Goal: Transaction & Acquisition: Book appointment/travel/reservation

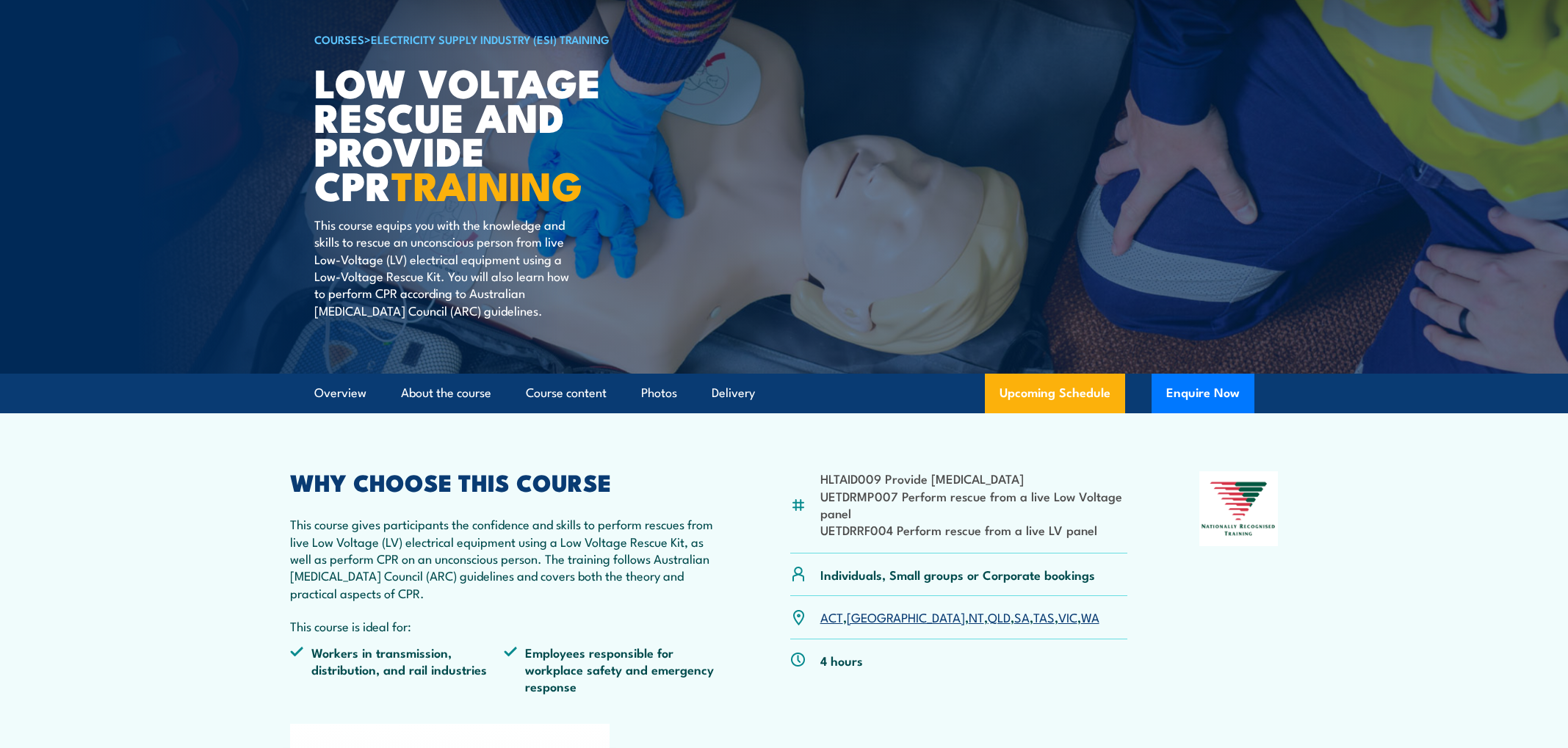
scroll to position [105, 0]
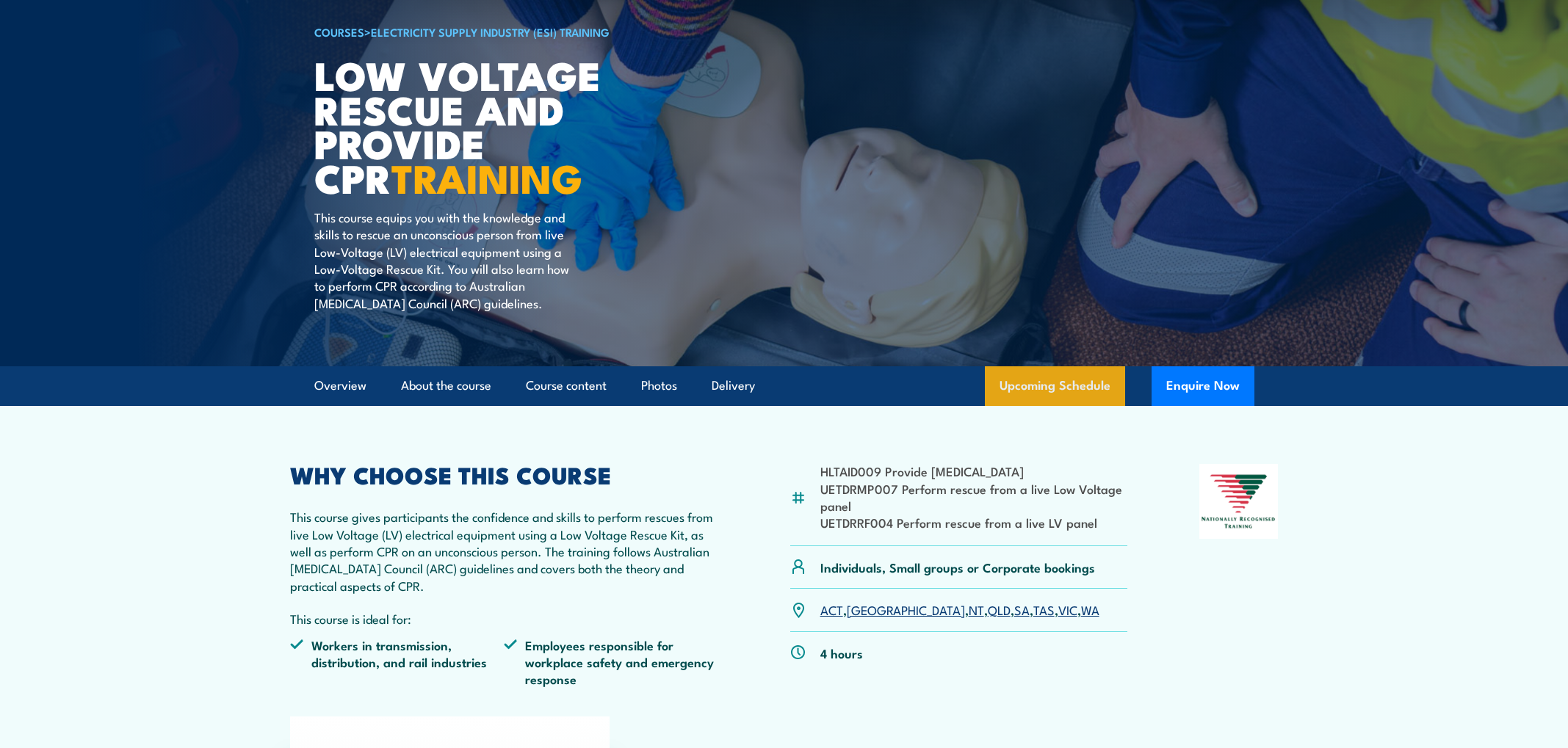
click at [1027, 390] on link "Upcoming Schedule" at bounding box center [1055, 385] width 140 height 39
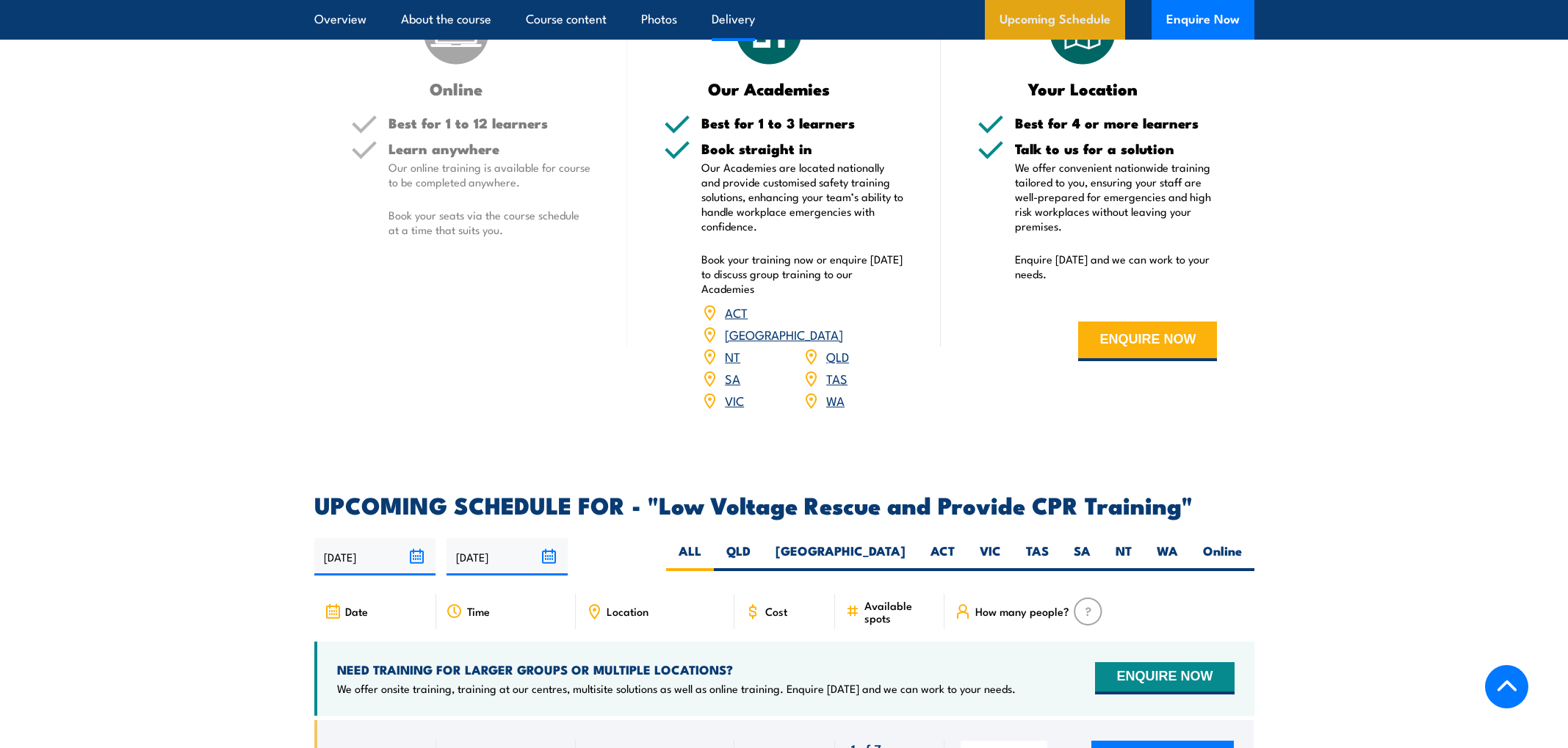
scroll to position [2532, 0]
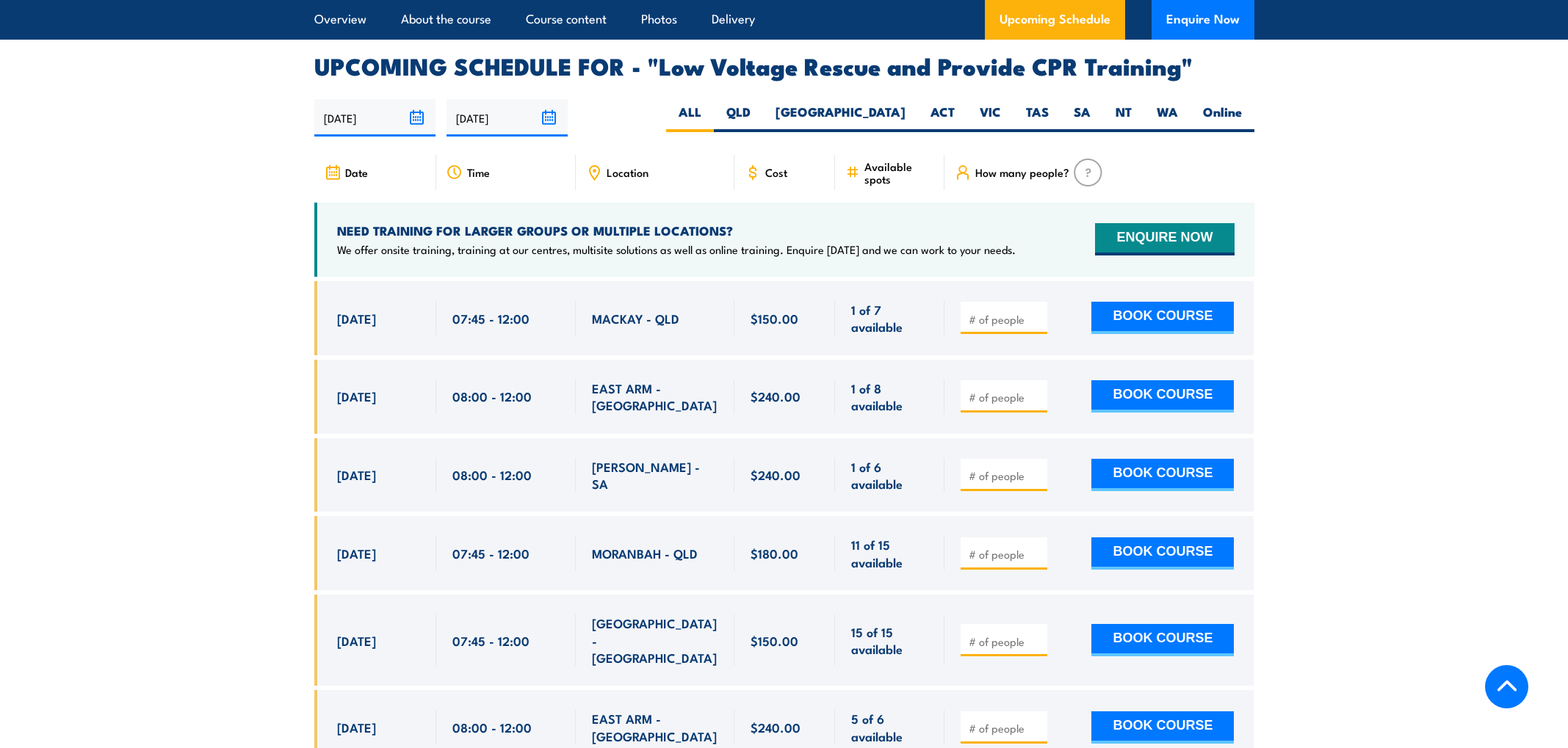
type input "1"
click at [1038, 312] on input "1" at bounding box center [1005, 319] width 73 height 15
click at [1145, 302] on button "BOOK COURSE" at bounding box center [1162, 318] width 142 height 32
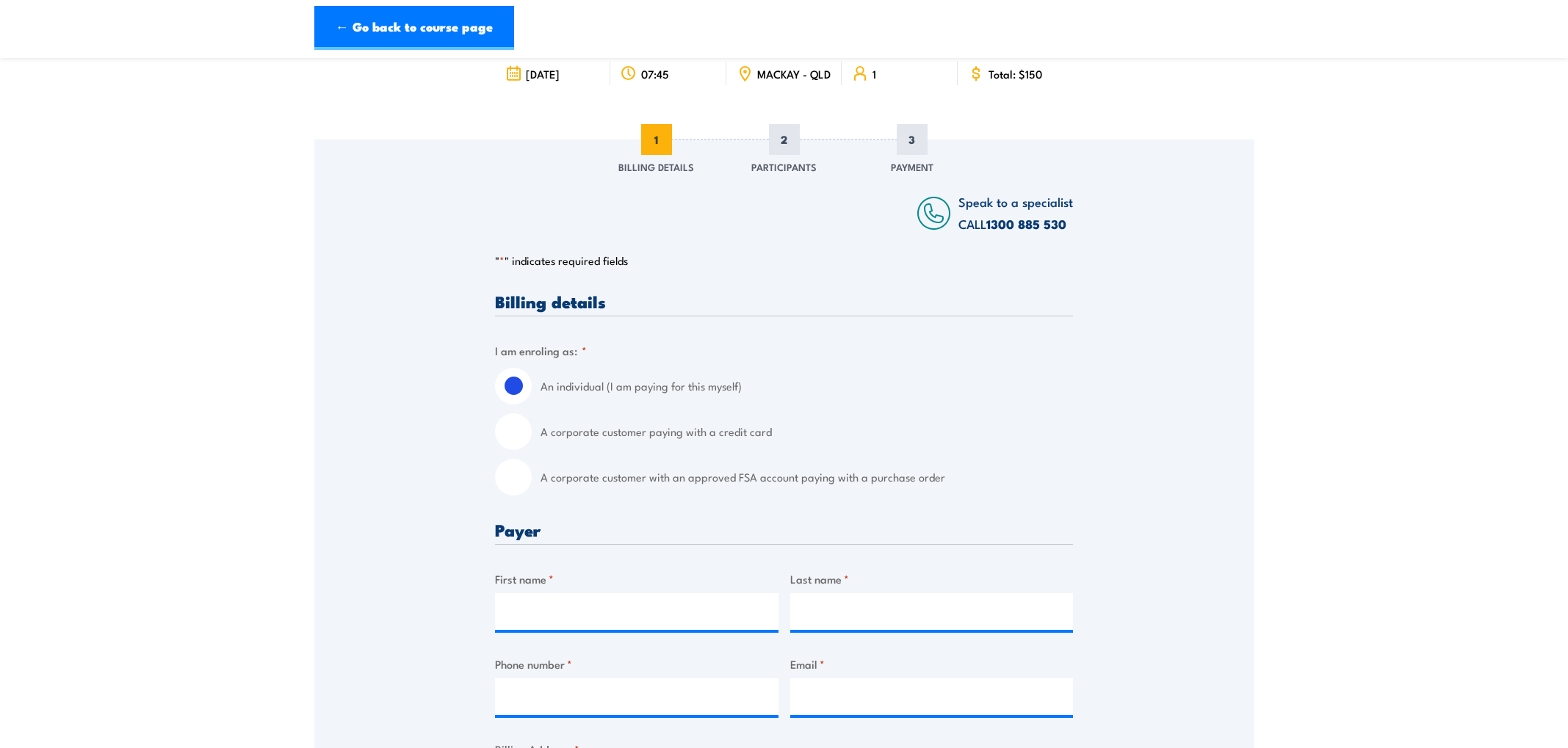
scroll to position [113, 0]
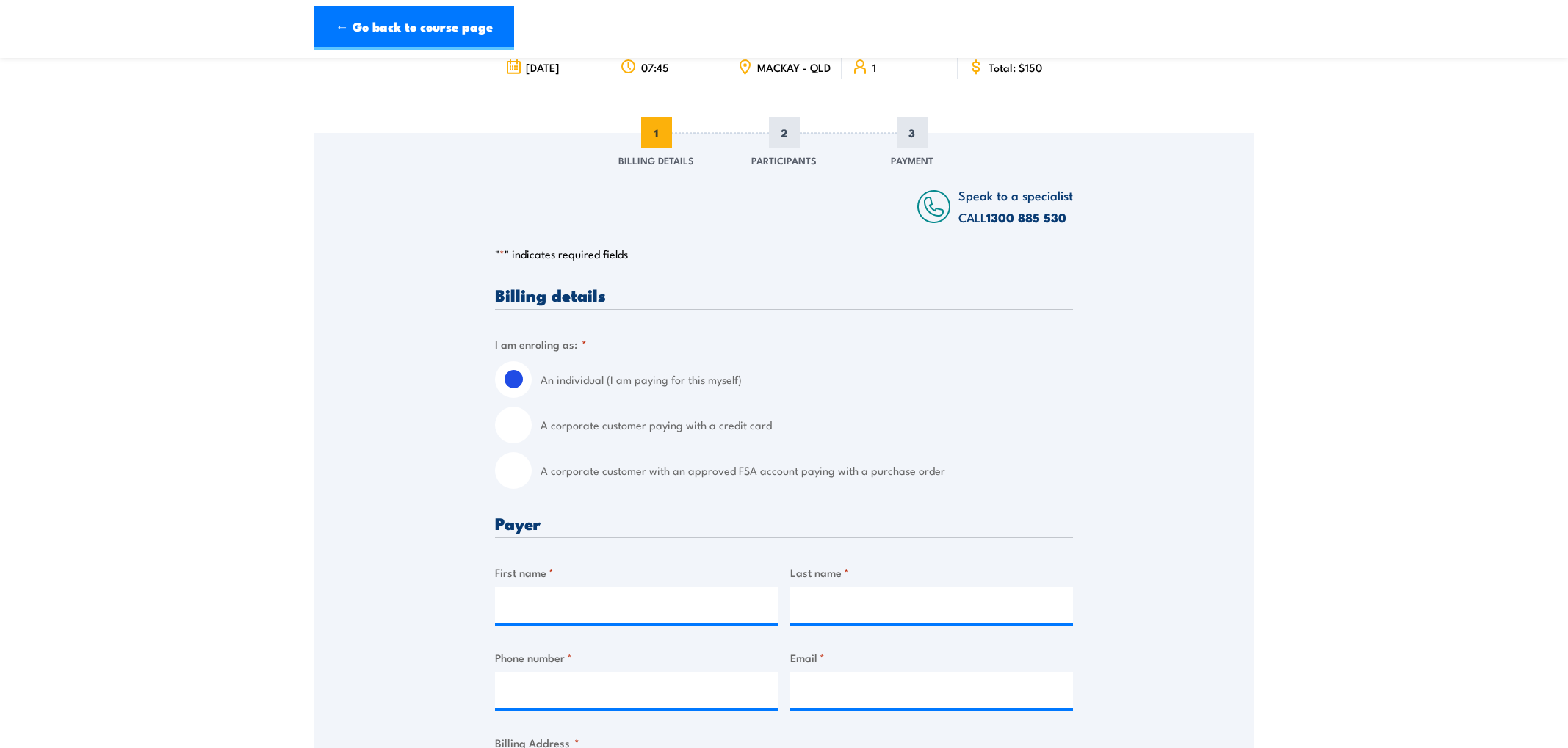
click at [521, 439] on input "A corporate customer paying with a credit card" at bounding box center [513, 425] width 37 height 37
radio input "true"
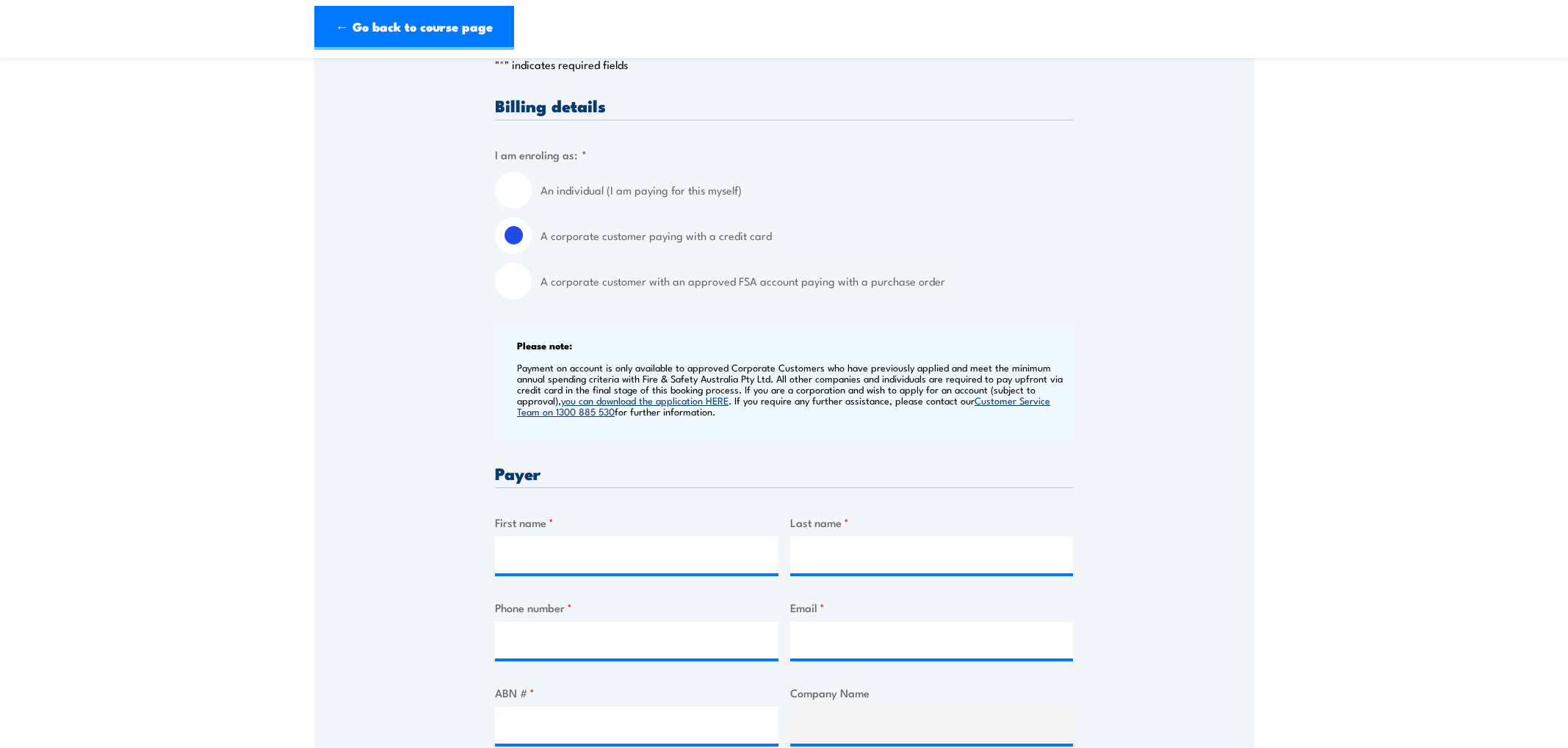
scroll to position [315, 0]
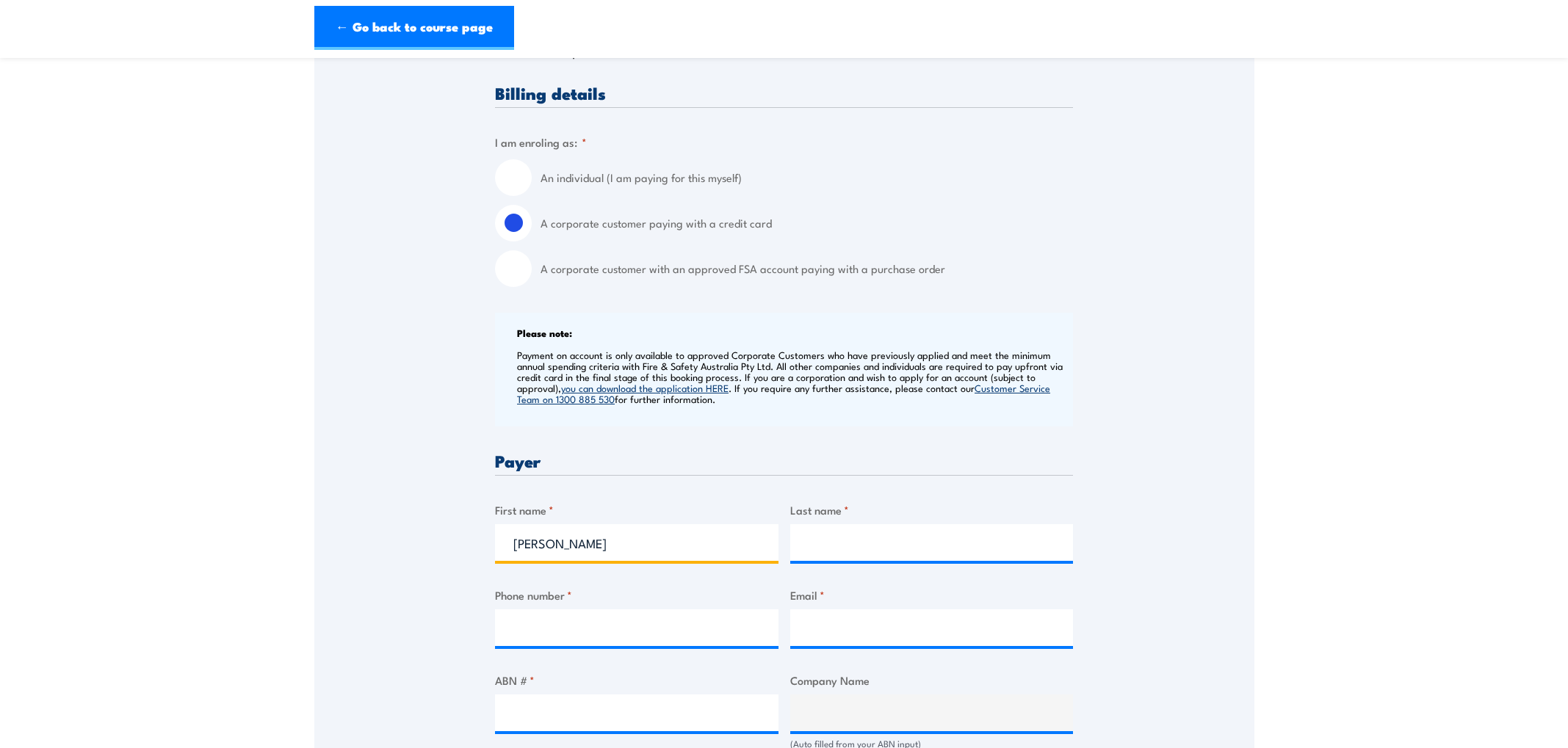
type input "Vanessa"
type input "Gray-Knight"
type input "0499308789"
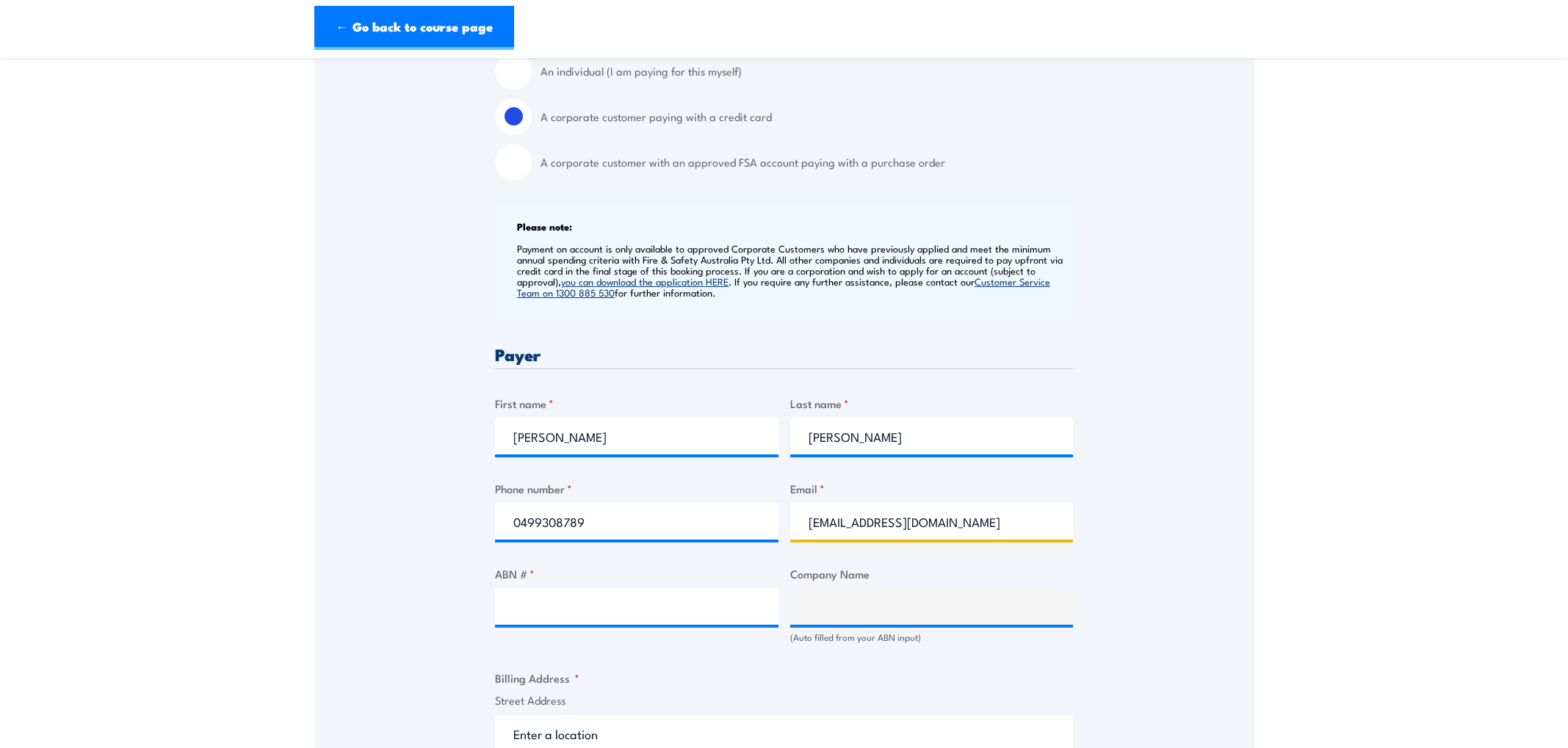
scroll to position [422, 0]
type input "hudsonaircon@outlook.com"
click at [668, 622] on input "ABN # *" at bounding box center [636, 606] width 284 height 37
type input "95635644021"
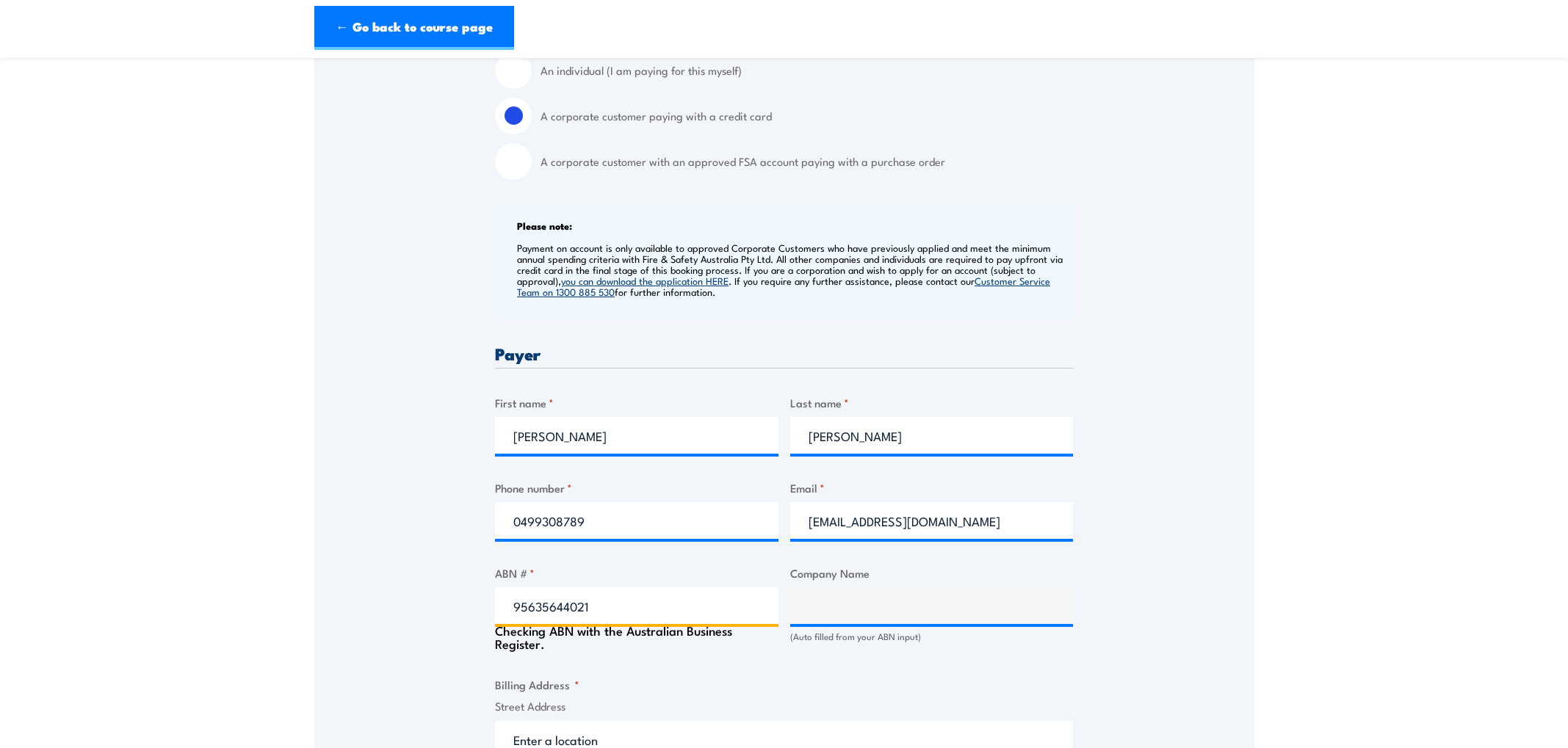
type input "HUDSON AIR CONDITIONING SERVICES PTY LTD"
type input "95635644021"
drag, startPoint x: 1270, startPoint y: 633, endPoint x: 1233, endPoint y: 632, distance: 37.0
click at [1270, 633] on section "Low Voltage Rescue and Provide CPR Training 07:45 1" at bounding box center [784, 656] width 1568 height 2011
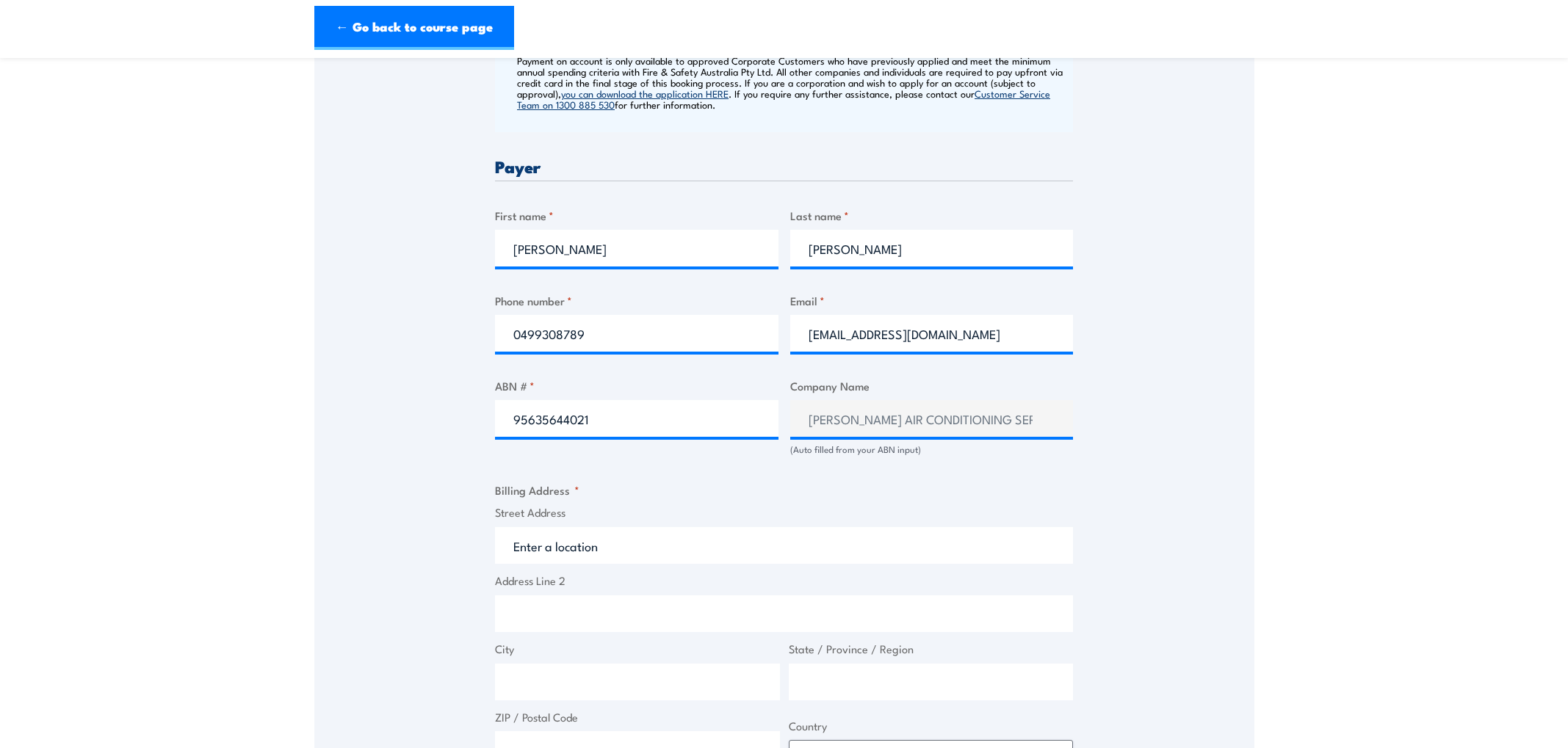
scroll to position [631, 0]
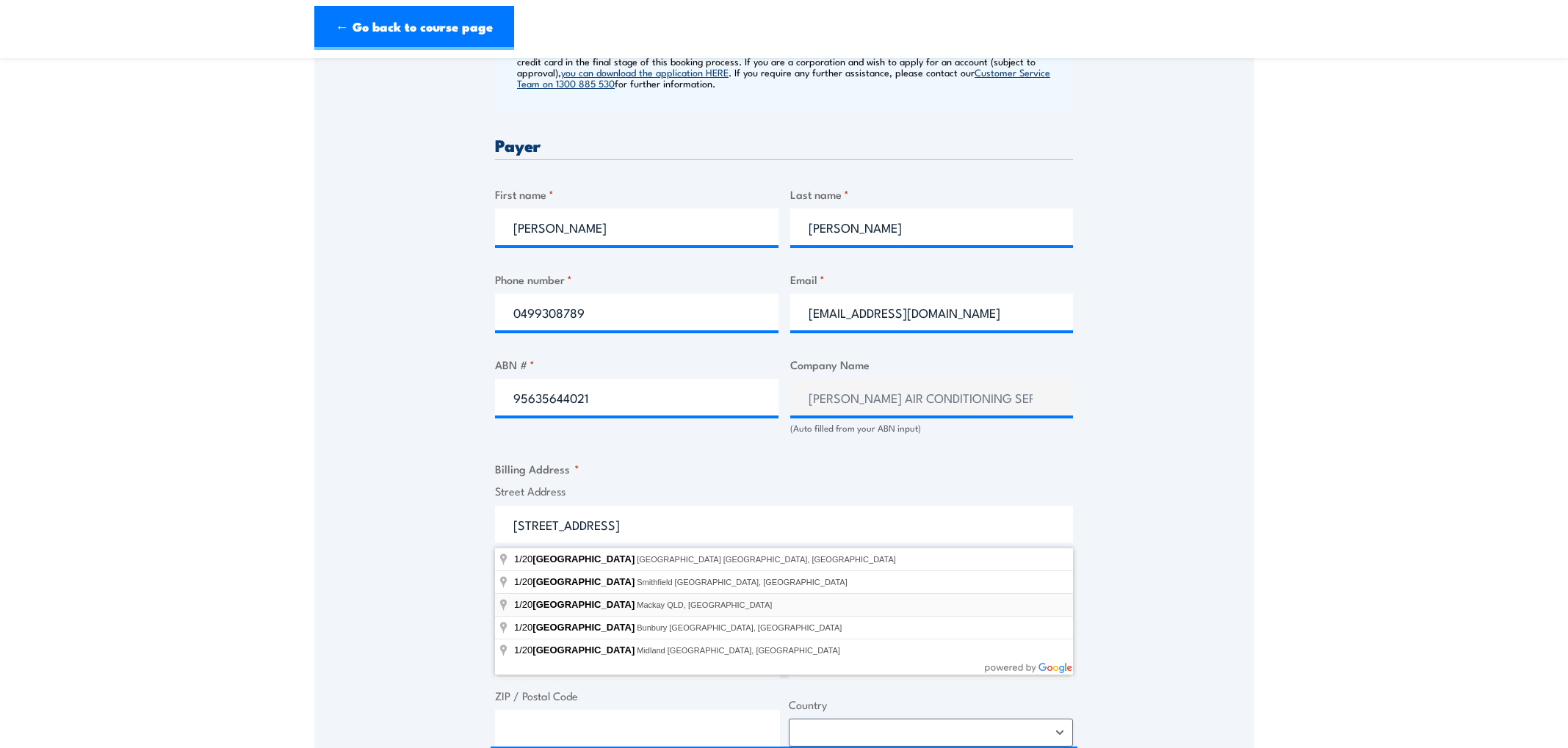
type input "1/20 Victoria Street, Mackay QLD, Australia"
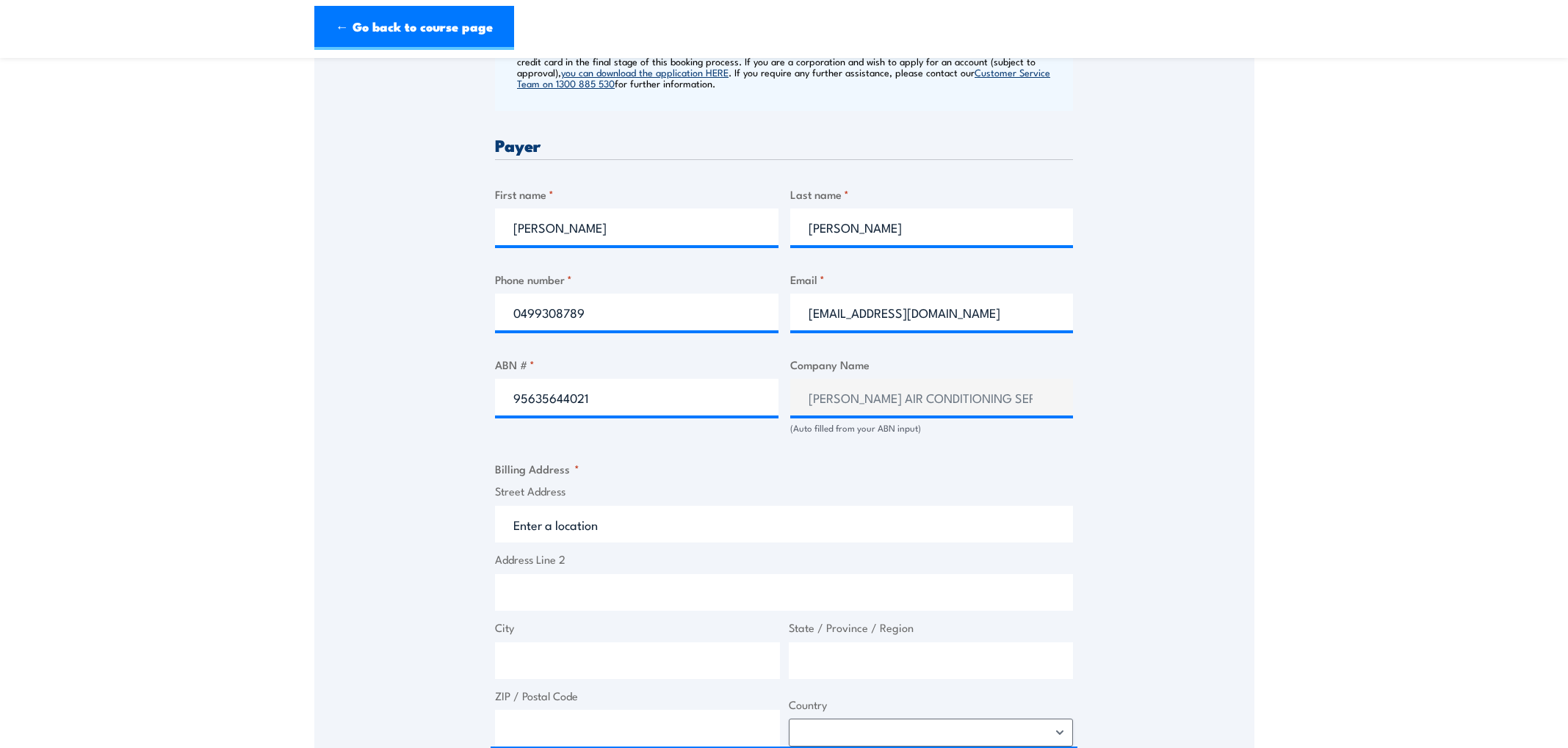
type input "20 Victoria St"
type input "Mackay"
type input "[GEOGRAPHIC_DATA]"
type input "4740"
select select "[GEOGRAPHIC_DATA]"
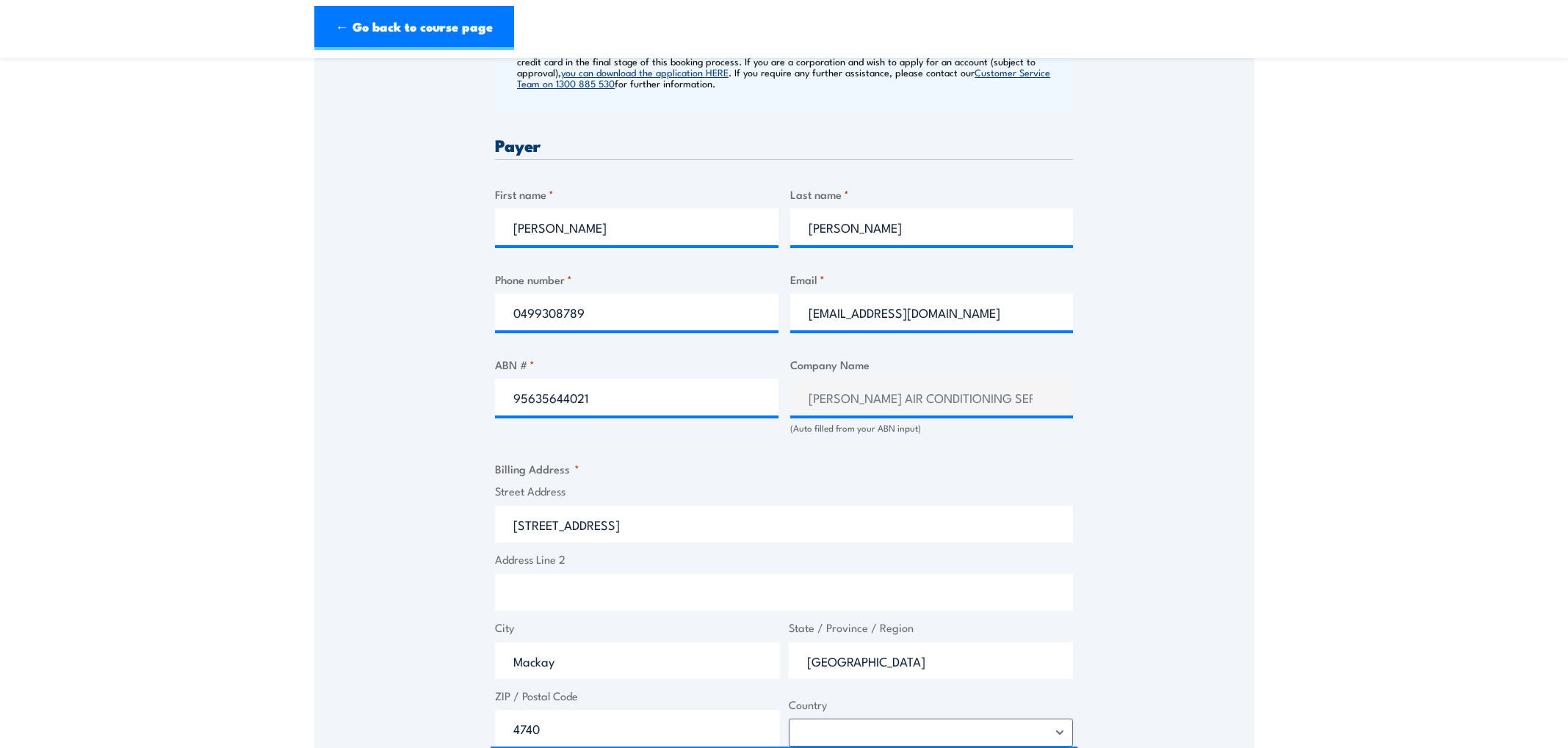
click at [414, 575] on div "Speak to a specialist CALL 1300 885 530 CALL 1300 885 530 " * " indicates requi…" at bounding box center [784, 483] width 940 height 1735
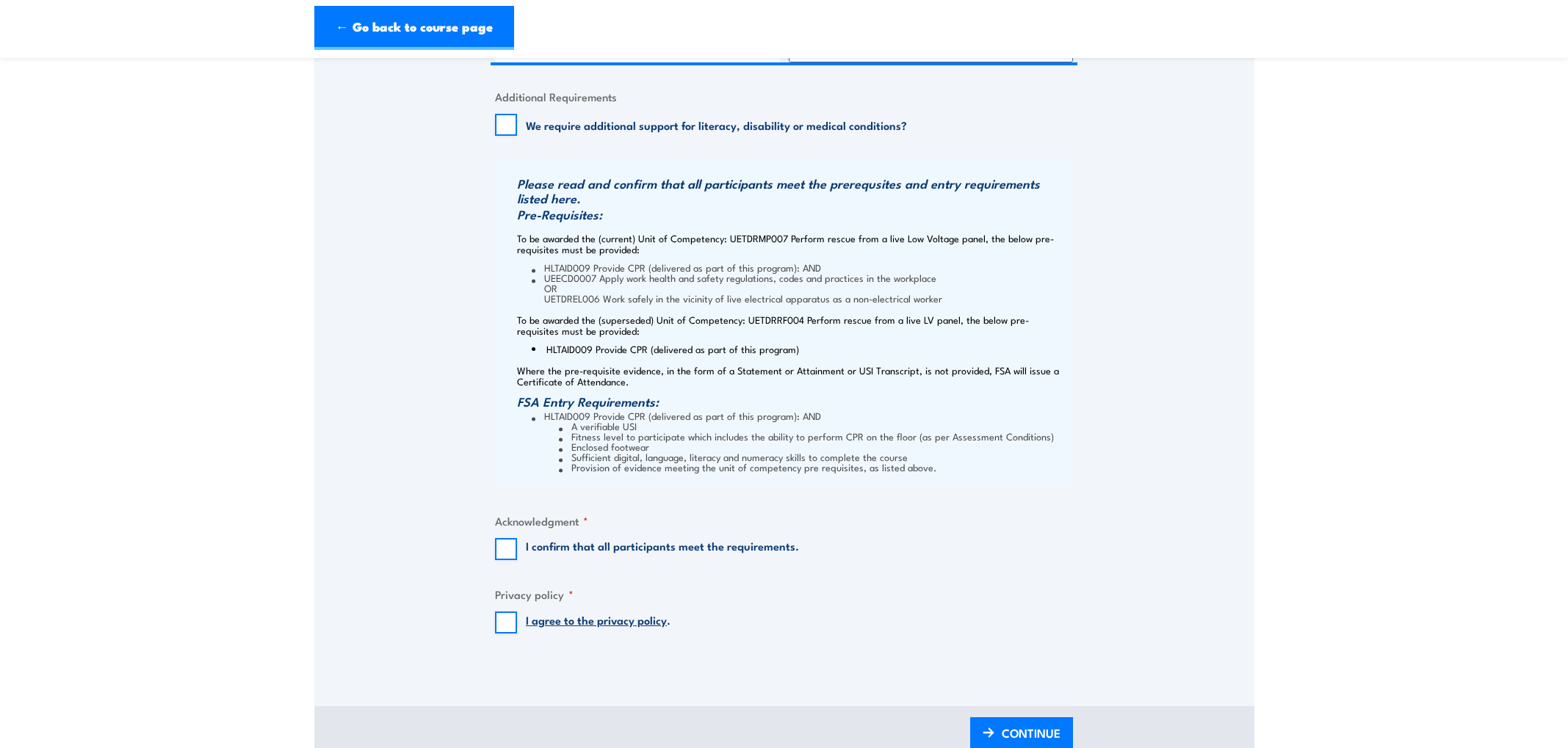
scroll to position [1327, 0]
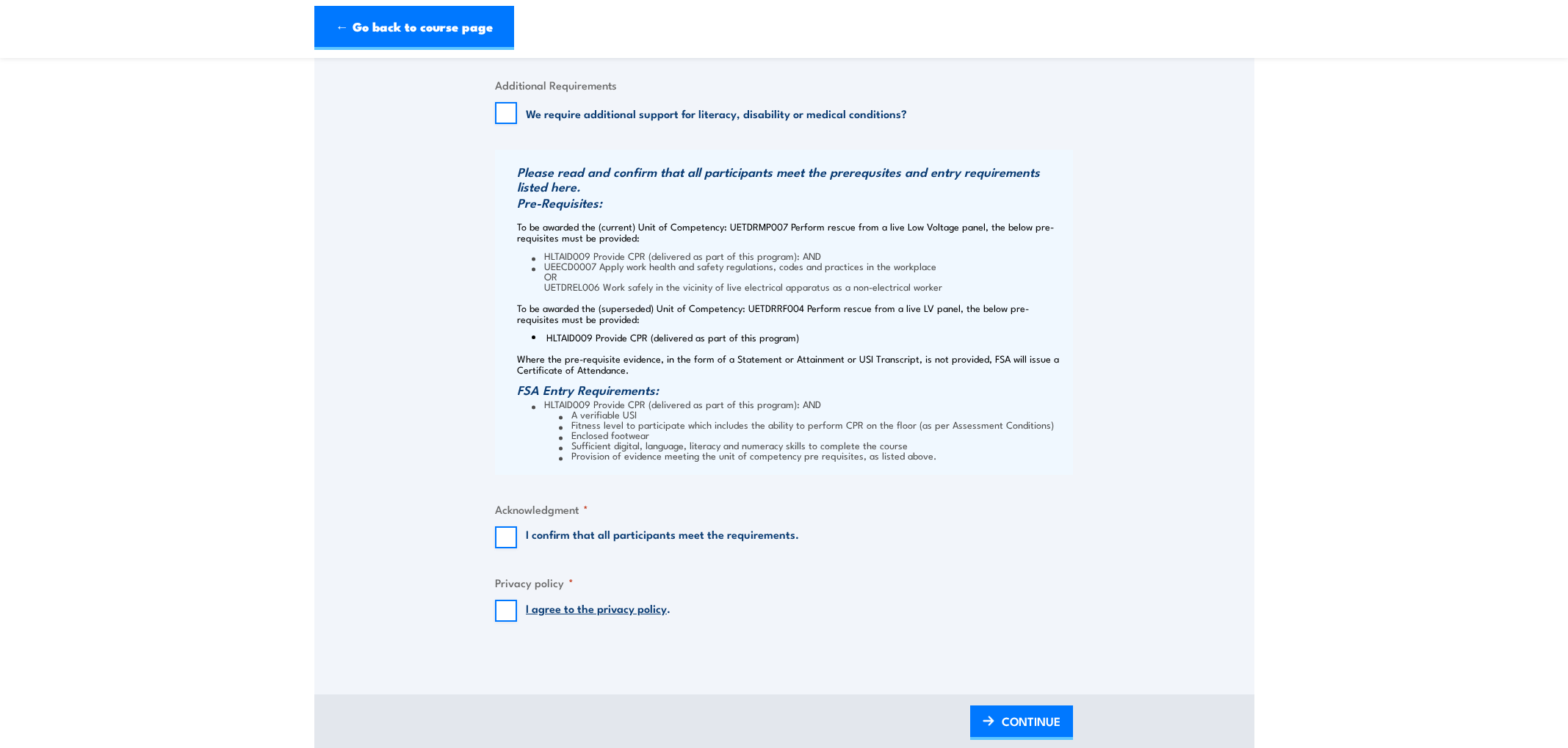
click at [665, 538] on label "I confirm that all participants meet the requirements." at bounding box center [663, 538] width 274 height 22
click at [517, 538] on input "I confirm that all participants meet the requirements." at bounding box center [506, 538] width 22 height 22
checkbox input "true"
click at [509, 611] on input "I agree to the privacy policy ." at bounding box center [506, 611] width 22 height 22
checkbox input "true"
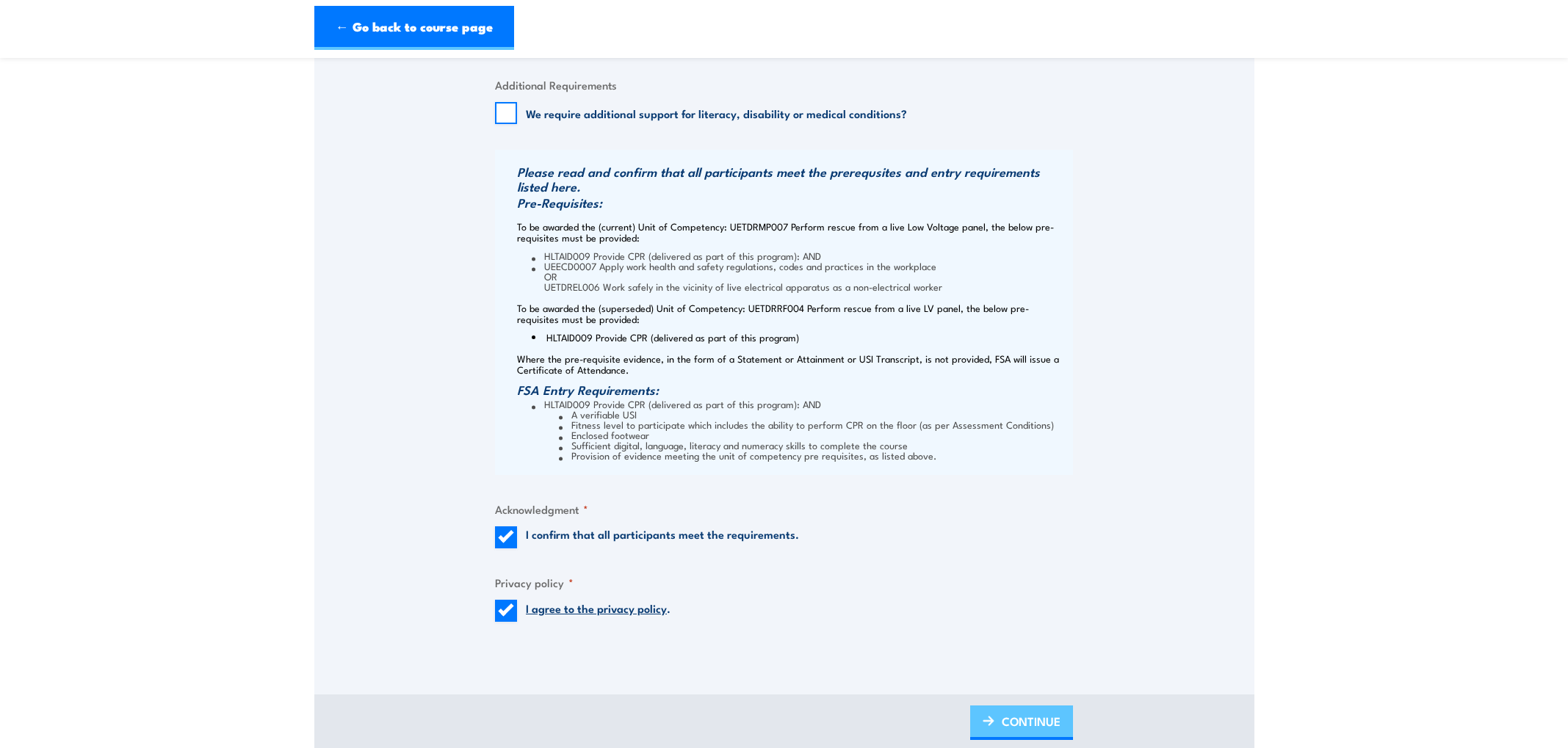
click at [1031, 731] on span "CONTINUE" at bounding box center [1031, 721] width 59 height 39
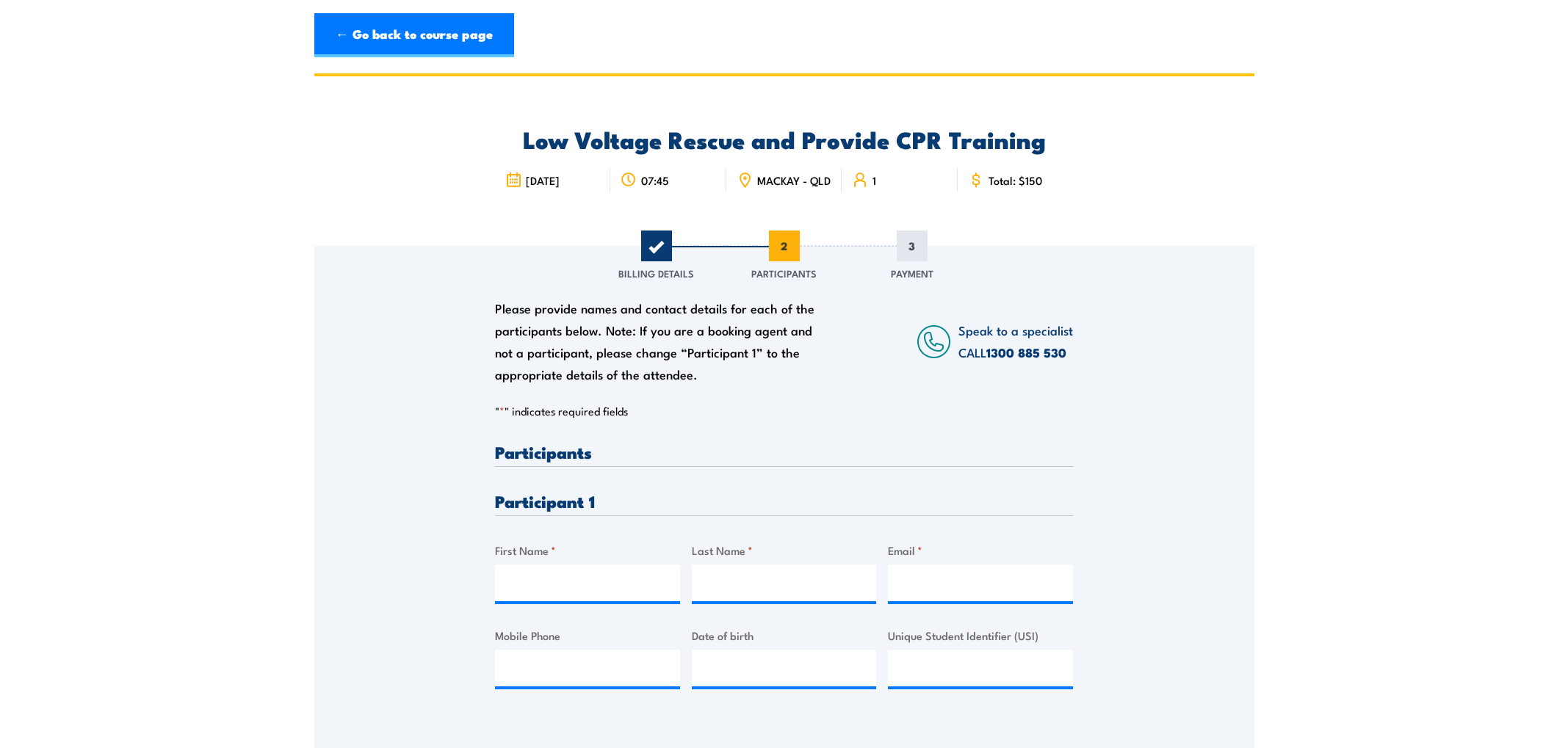
scroll to position [0, 0]
type input "Shaun"
type input "Lawson"
paste input "shaunlawson637@gmail.com"
type input "shaunlawson637@gmail.com"
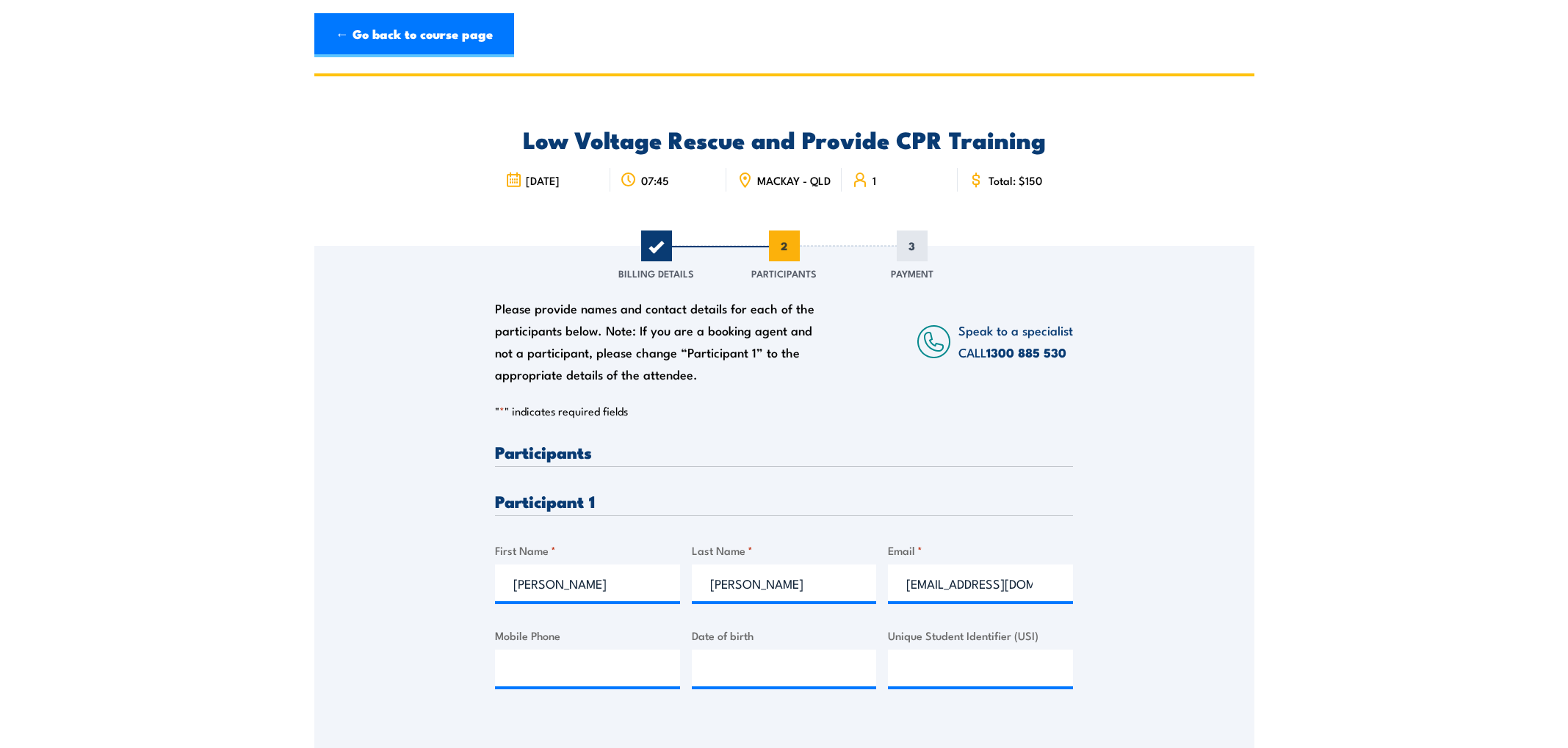
click at [1163, 534] on div "Please provide names and contact details for each of the participants below. No…" at bounding box center [784, 482] width 940 height 472
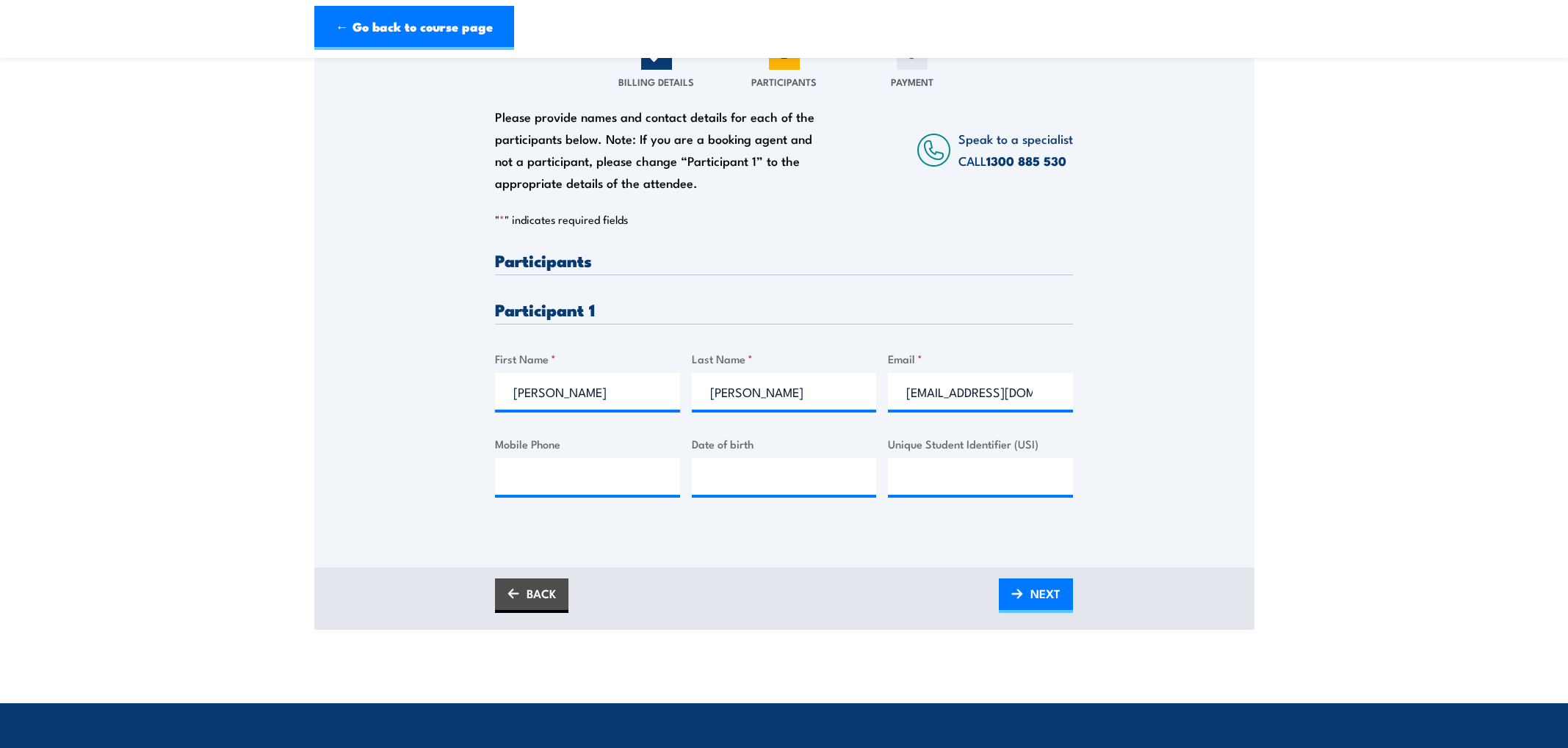
scroll to position [193, 0]
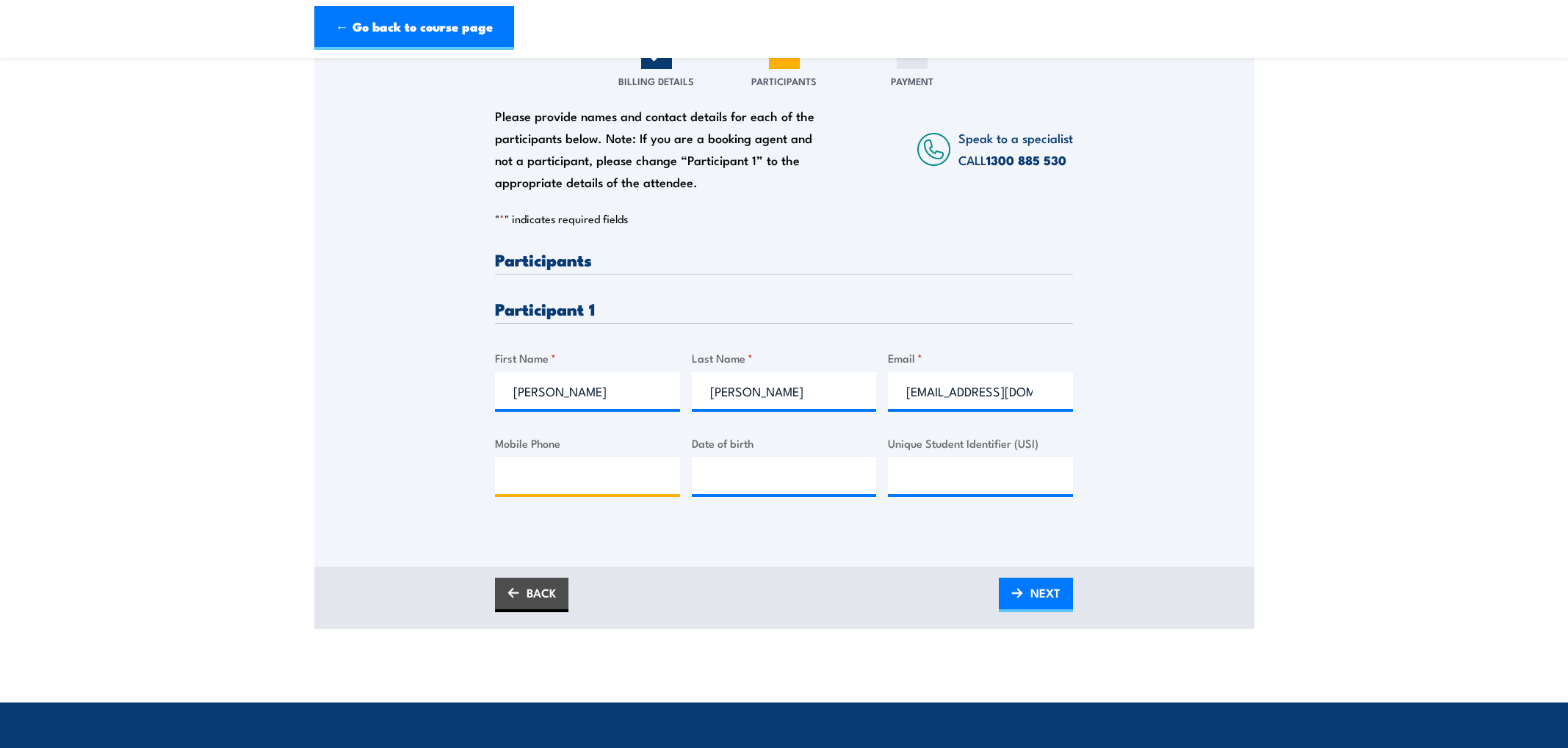
paste input "0422016245"
type input "0422016245"
click at [711, 486] on input "__/__/___8" at bounding box center [785, 475] width 185 height 37
type input "18/05/1992"
click at [1255, 492] on section "Low Voltage Rescue and Provide CPR Training 07:45 1" at bounding box center [784, 254] width 1568 height 748
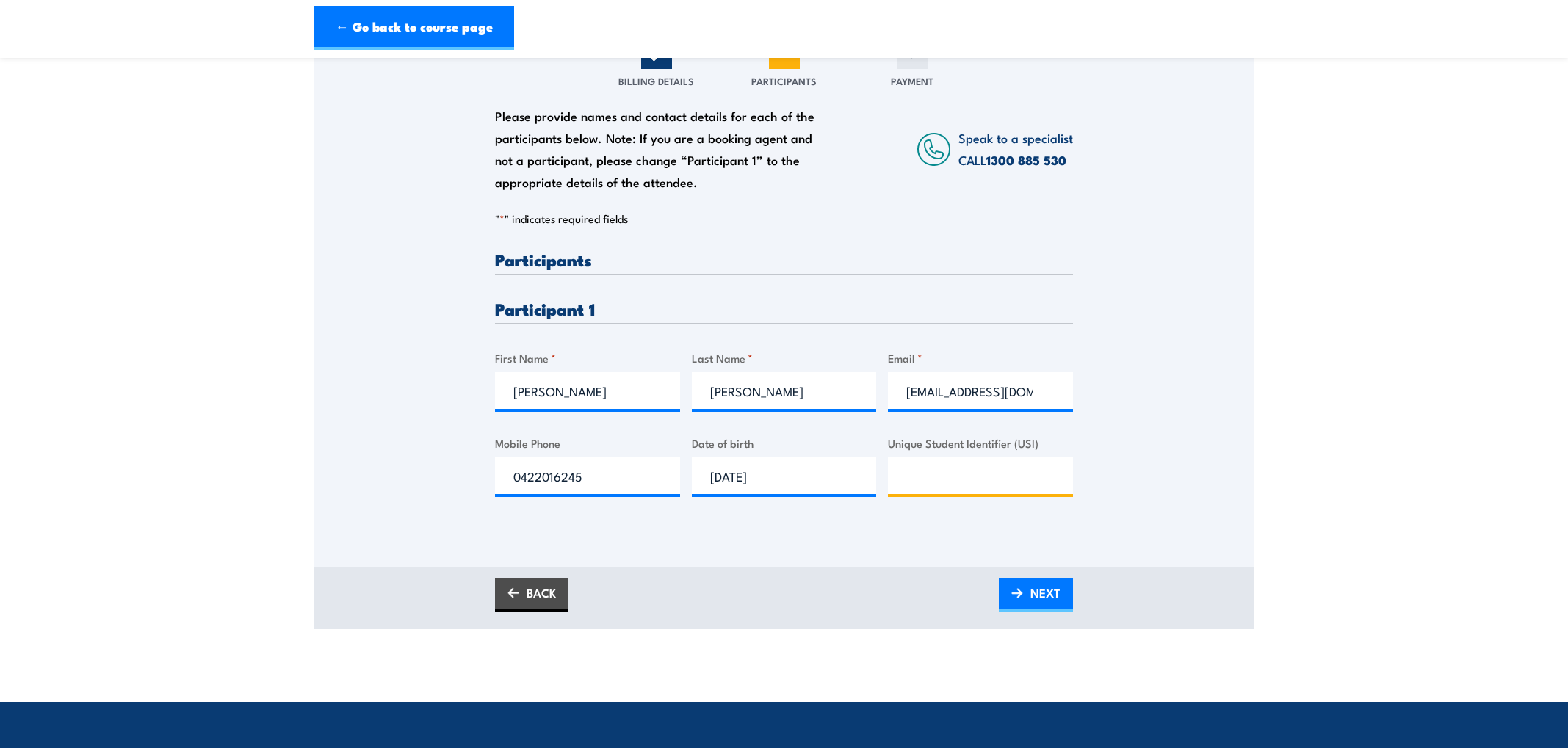
click at [928, 486] on input "Unique Student Identifier (USI)" at bounding box center [980, 475] width 185 height 37
type input "YUB4ARWD48"
click at [1020, 598] on img at bounding box center [1017, 593] width 12 height 10
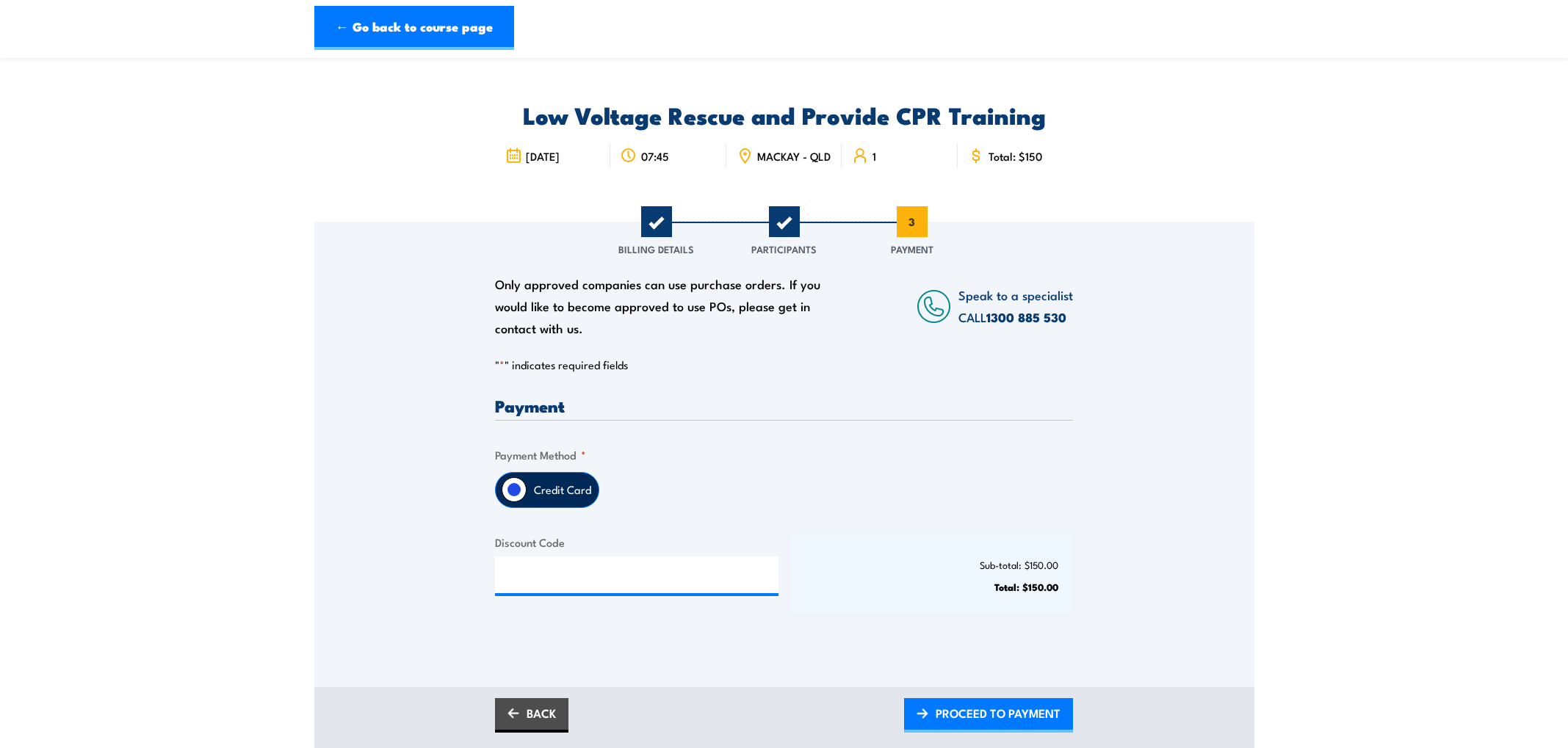
scroll to position [26, 0]
click at [1018, 725] on span "PROCEED TO PAYMENT" at bounding box center [998, 711] width 125 height 39
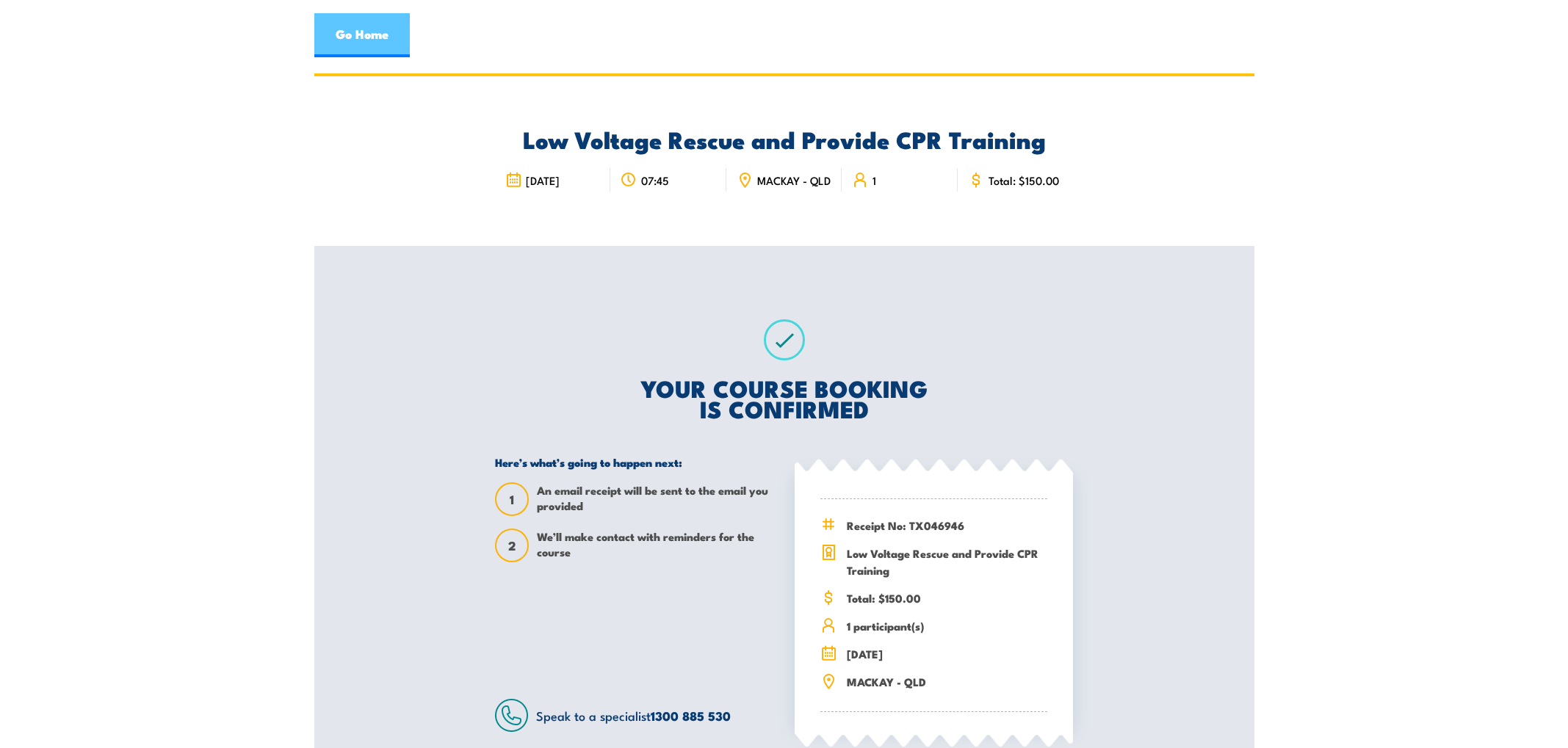
click at [363, 31] on link "Go Home" at bounding box center [362, 35] width 95 height 44
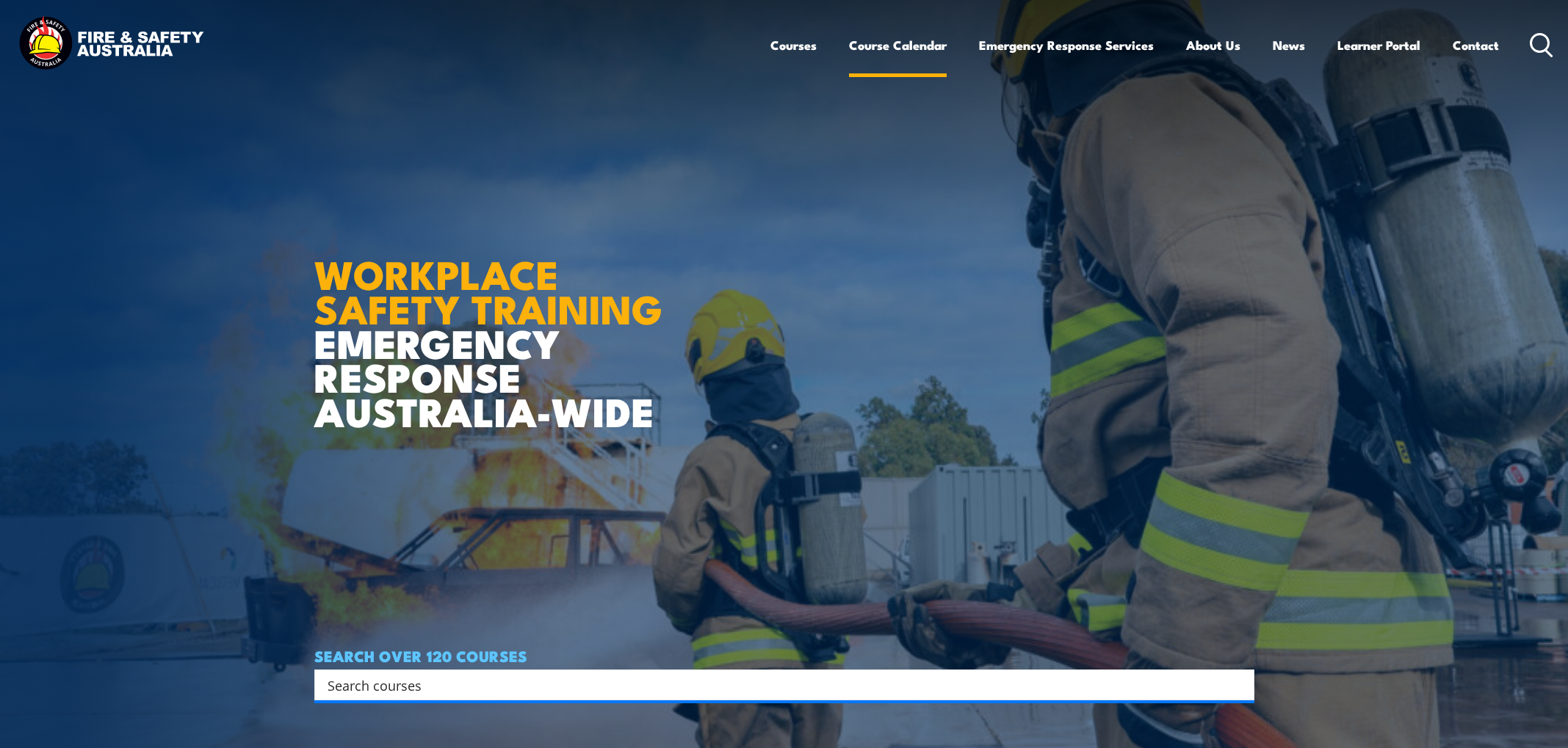
click at [881, 47] on link "Course Calendar" at bounding box center [898, 45] width 97 height 39
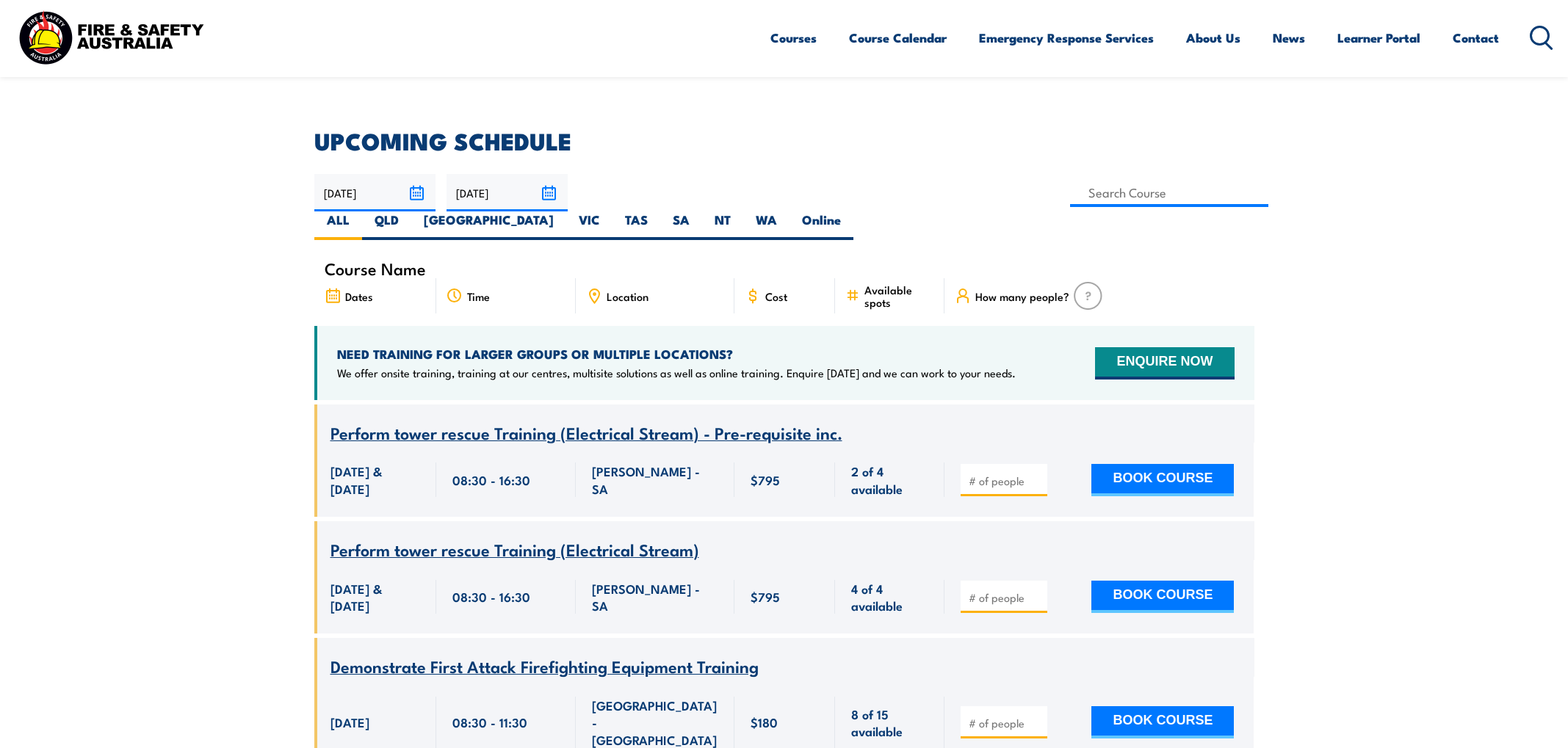
scroll to position [355, 0]
click at [411, 211] on label "QLD" at bounding box center [386, 225] width 50 height 28
click at [409, 211] on input "QLD" at bounding box center [403, 216] width 9 height 9
radio input "true"
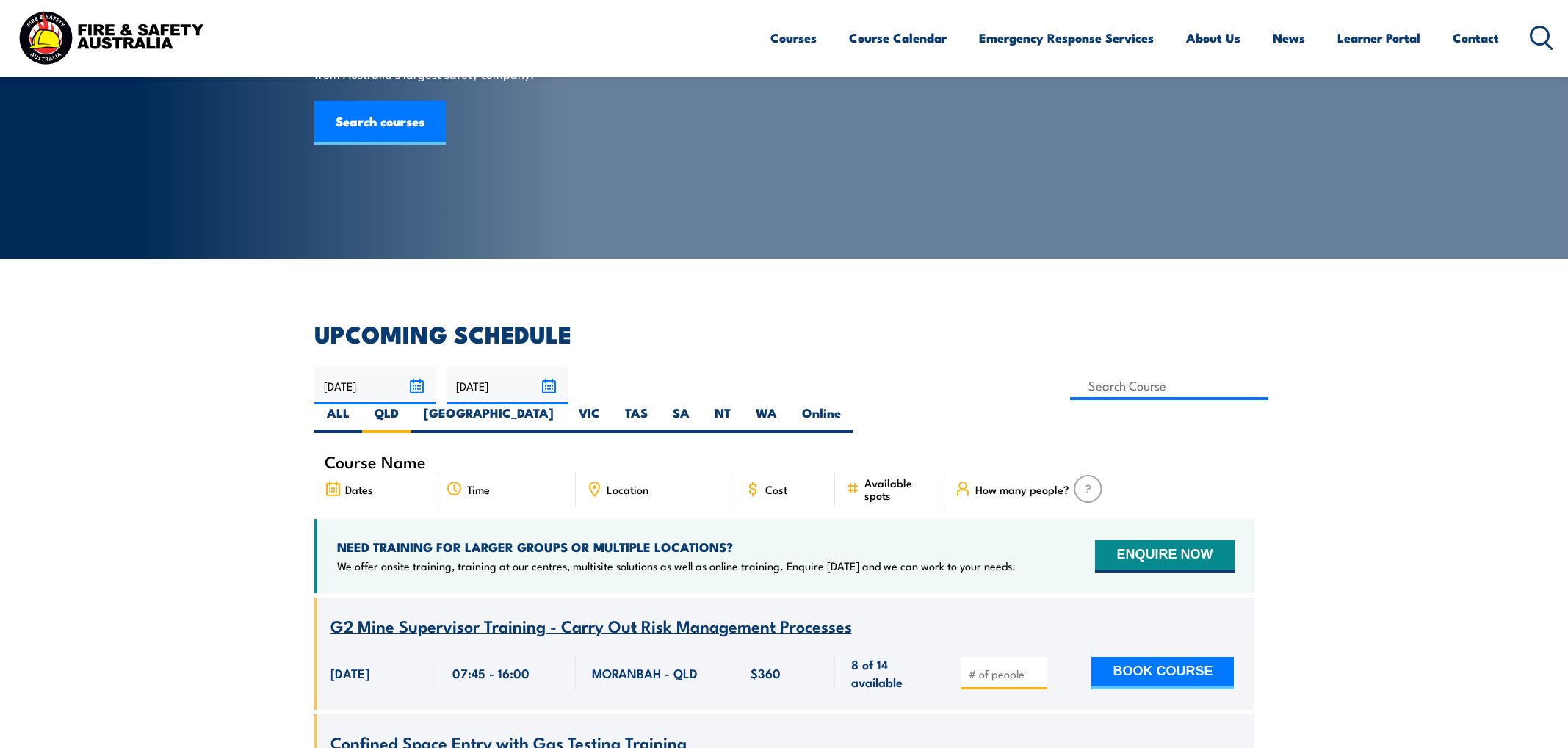
scroll to position [154, 0]
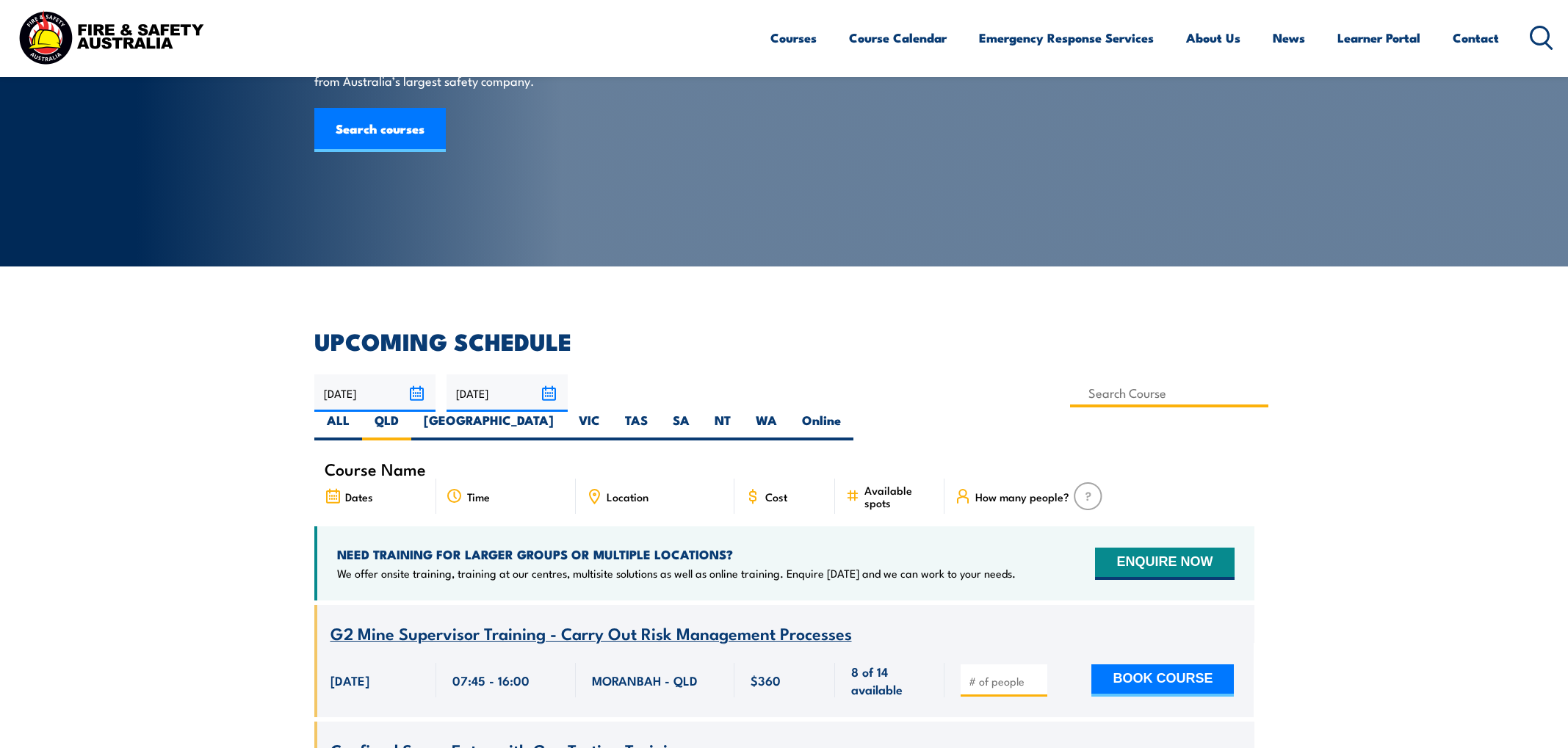
click at [1070, 399] on input at bounding box center [1170, 393] width 199 height 28
type input "l"
type input "Low Voltage Rescue and Provide CPR (with online Pre-requisite inc.)"
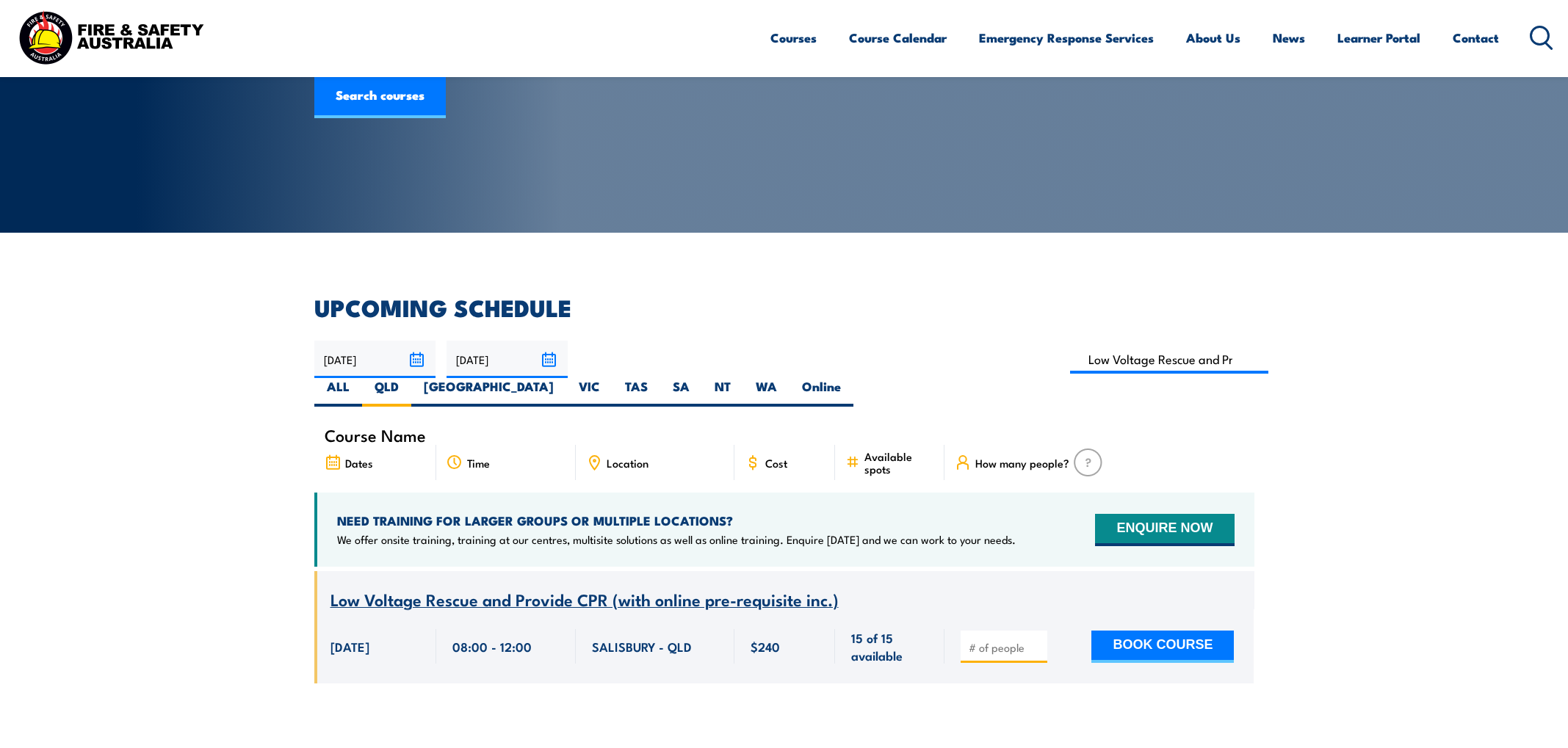
scroll to position [186, 0]
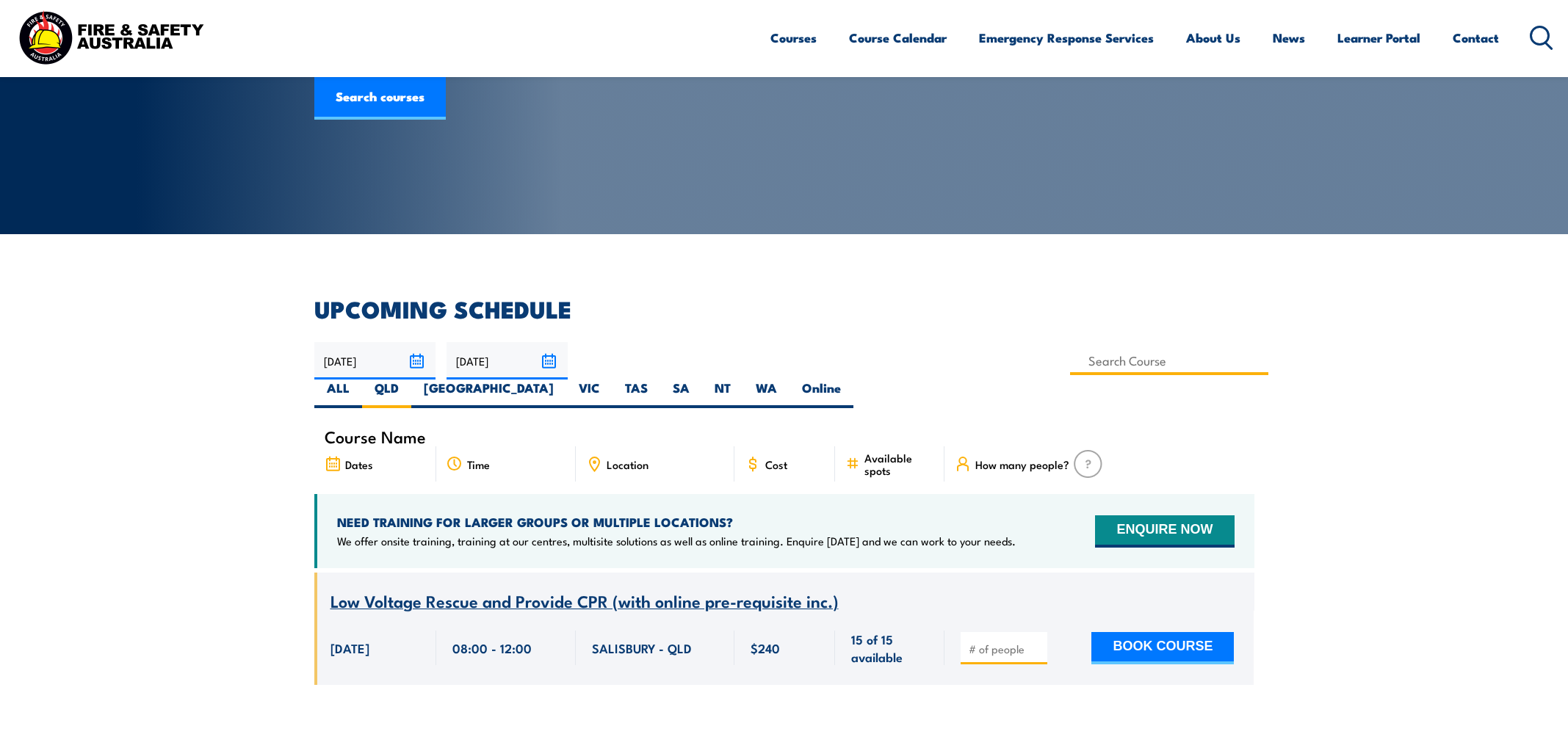
click at [1070, 358] on input at bounding box center [1170, 361] width 199 height 28
type input "L"
type input "Low Voltage Rescue and Provide CPR Training"
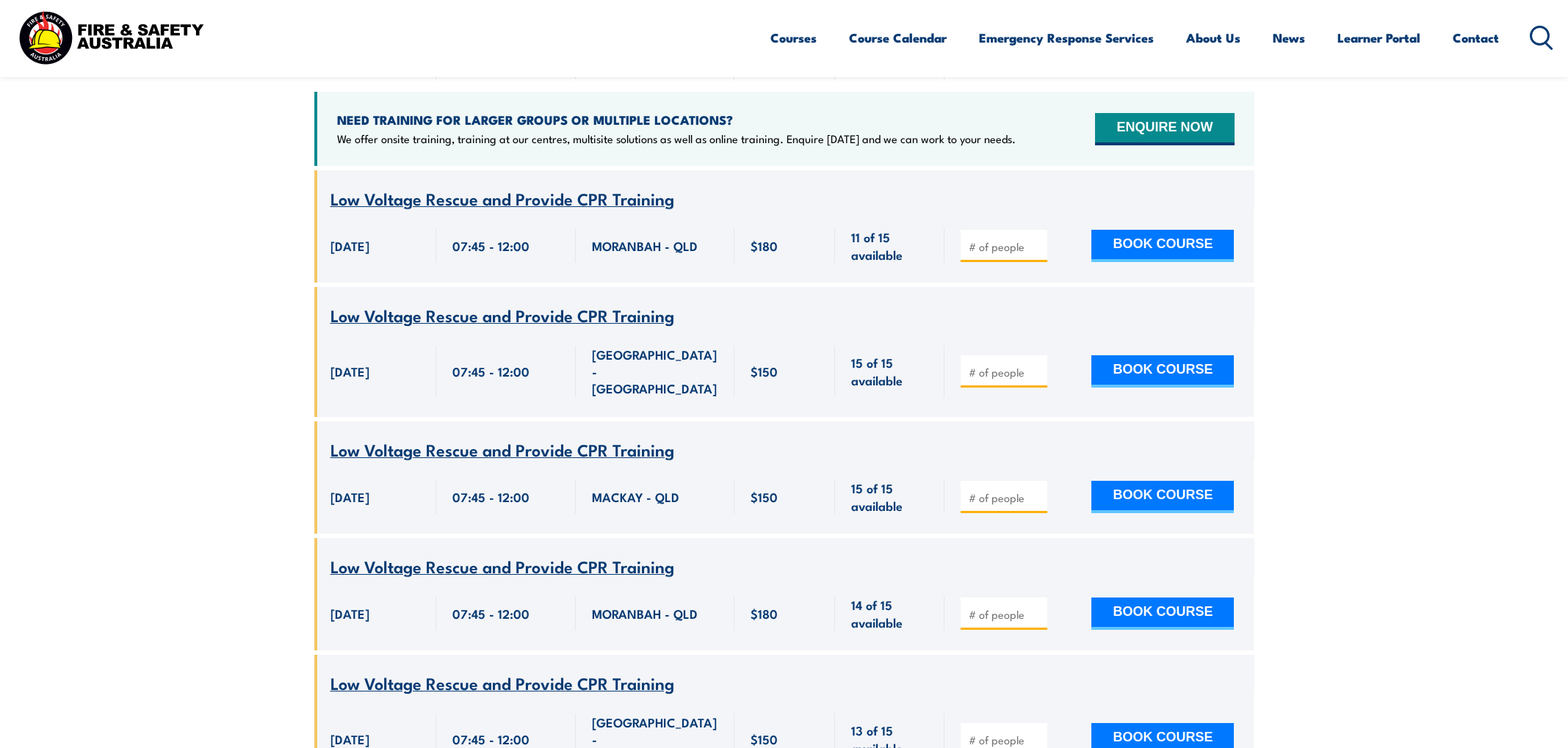
scroll to position [590, 0]
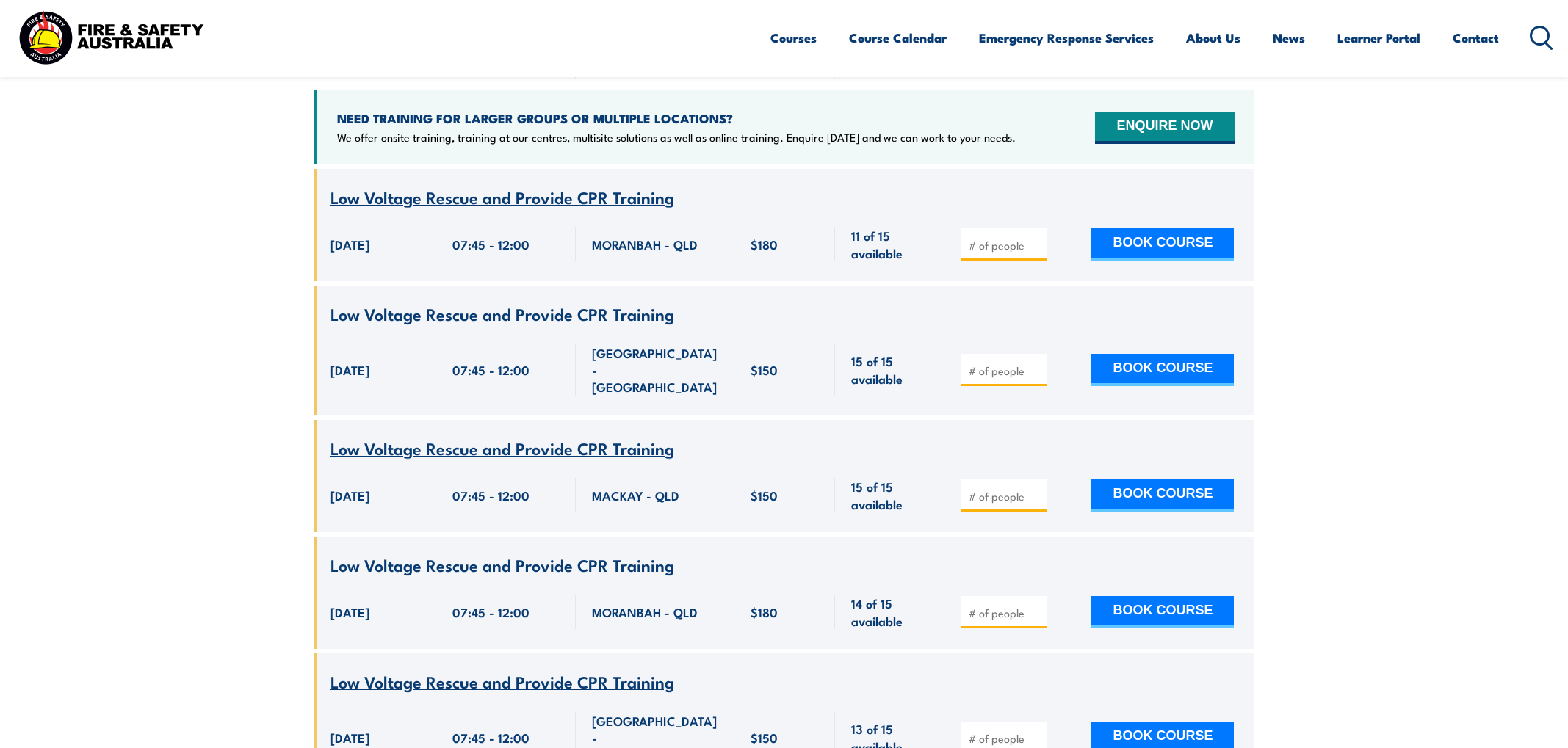
type input "1"
click at [1035, 489] on input "1" at bounding box center [1005, 497] width 73 height 15
click at [1174, 479] on button "BOOK COURSE" at bounding box center [1162, 495] width 142 height 32
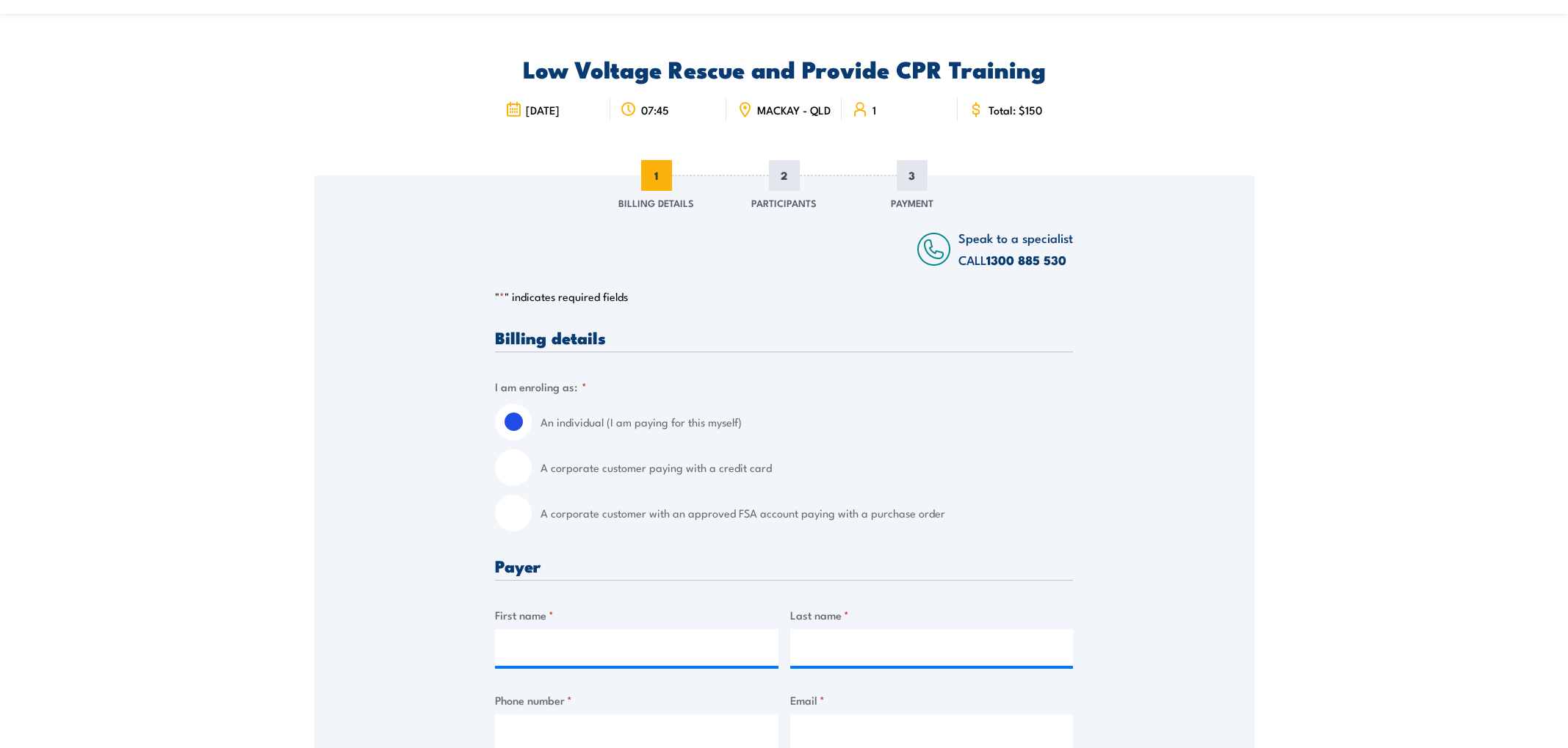
scroll to position [132, 0]
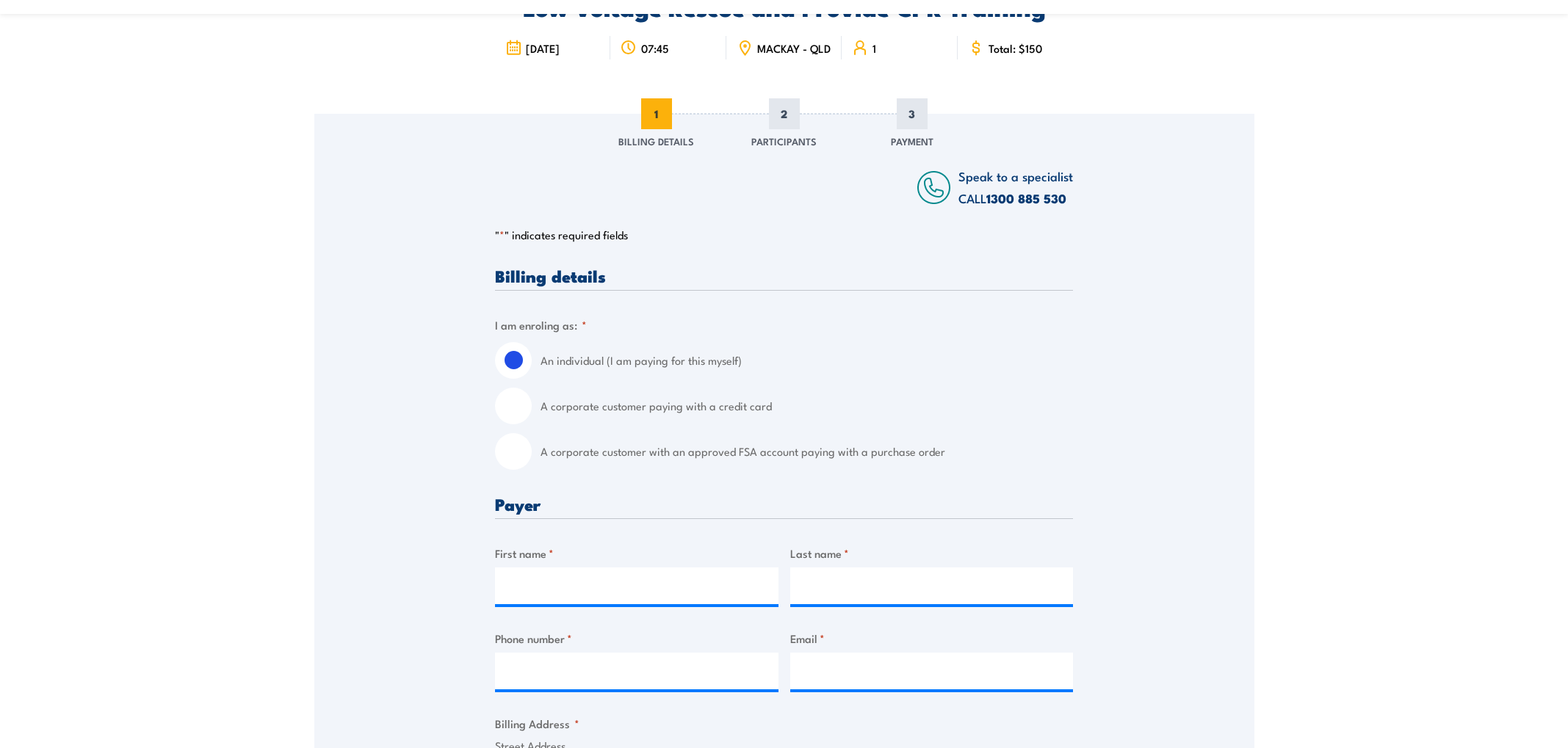
click at [532, 424] on div "A corporate customer paying with a credit card" at bounding box center [784, 406] width 578 height 37
click at [523, 424] on input "A corporate customer paying with a credit card" at bounding box center [513, 406] width 37 height 37
radio input "true"
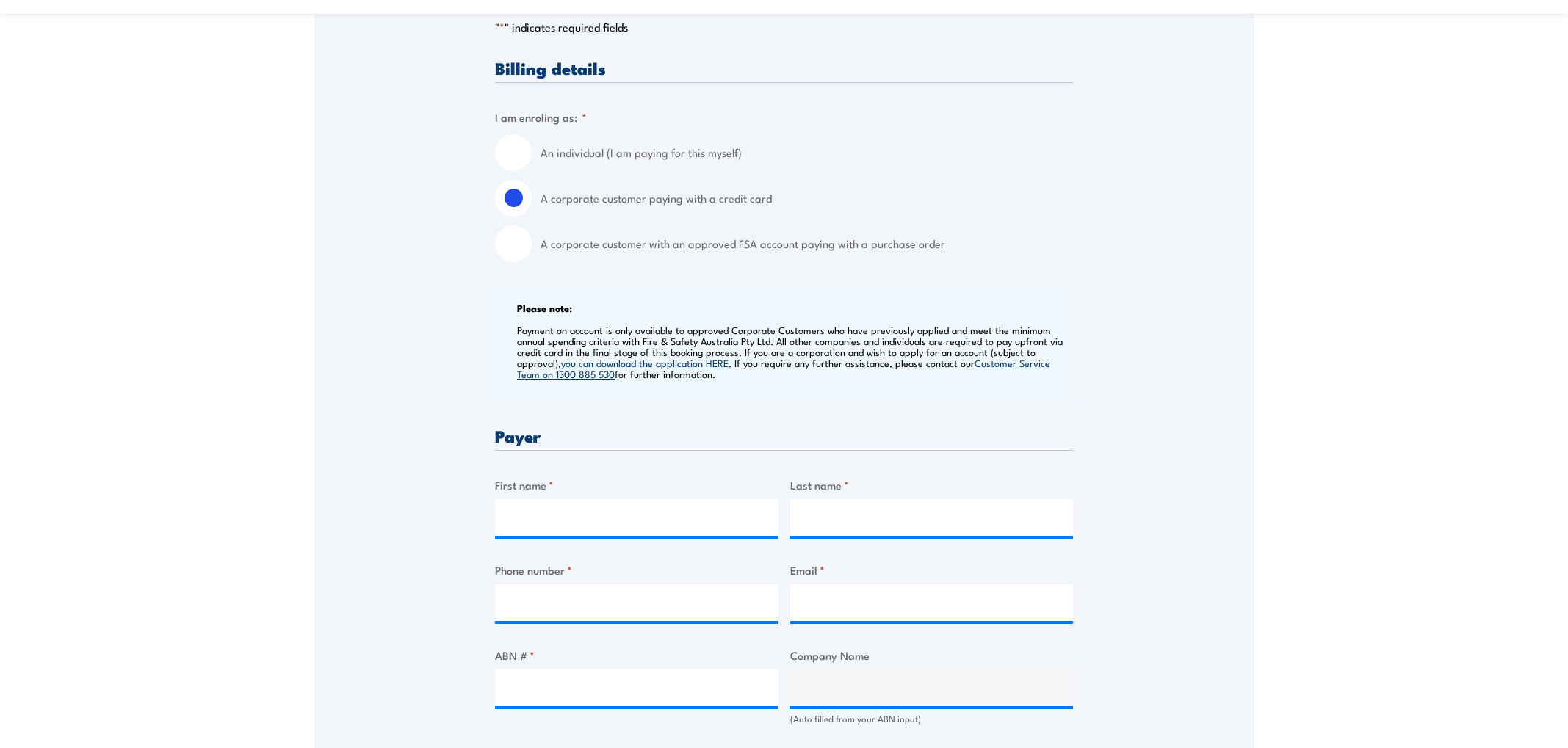
scroll to position [342, 0]
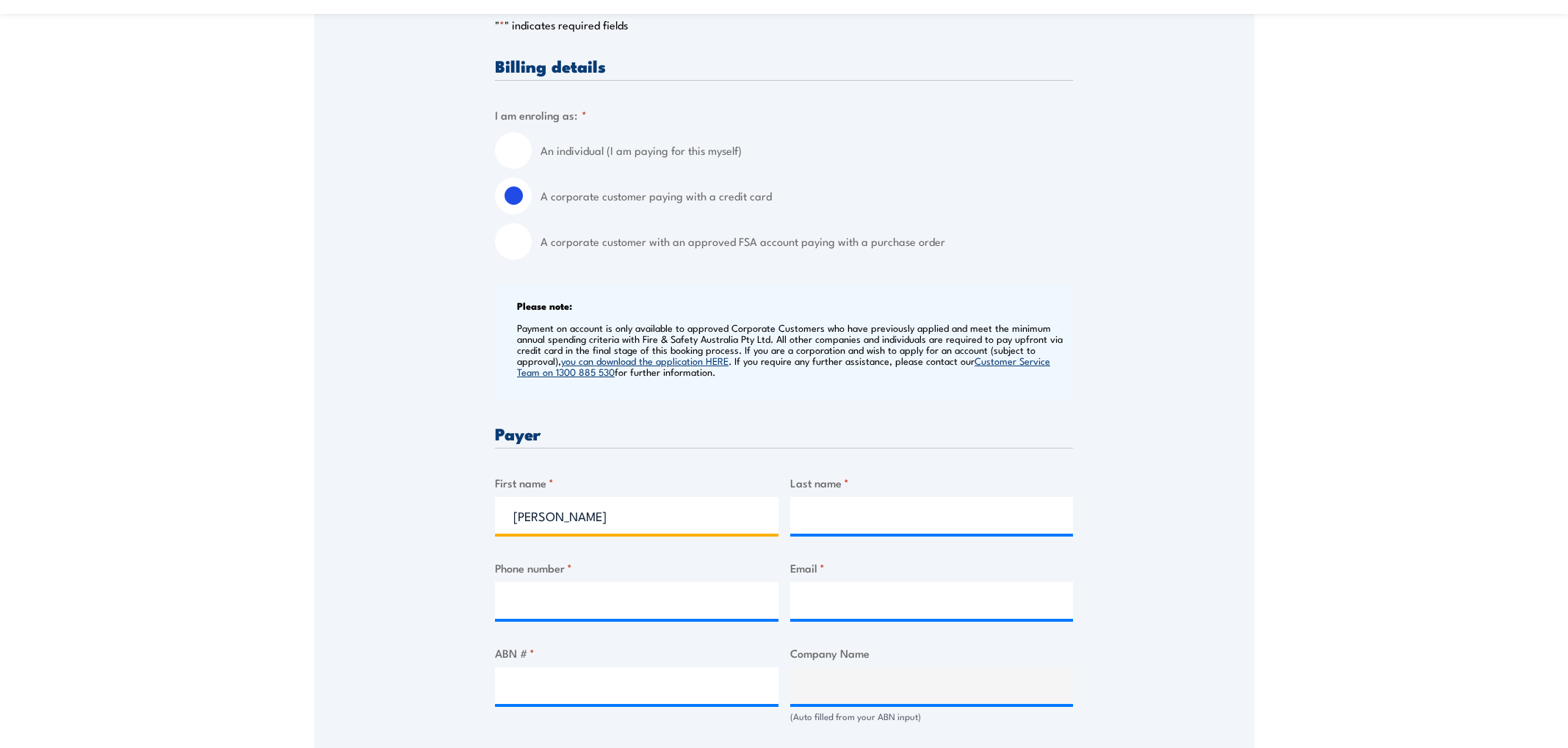
type input "[PERSON_NAME]"
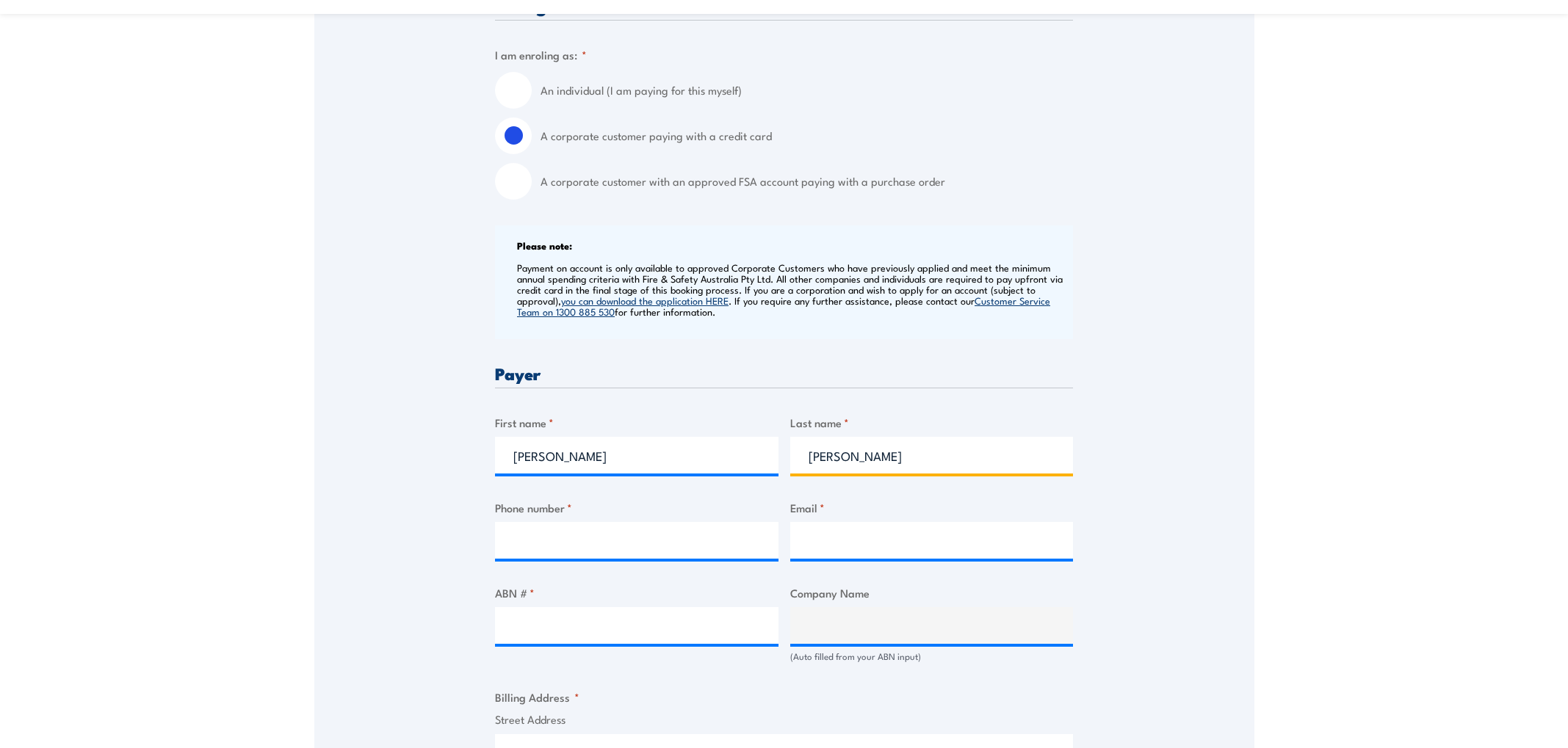
scroll to position [475, 0]
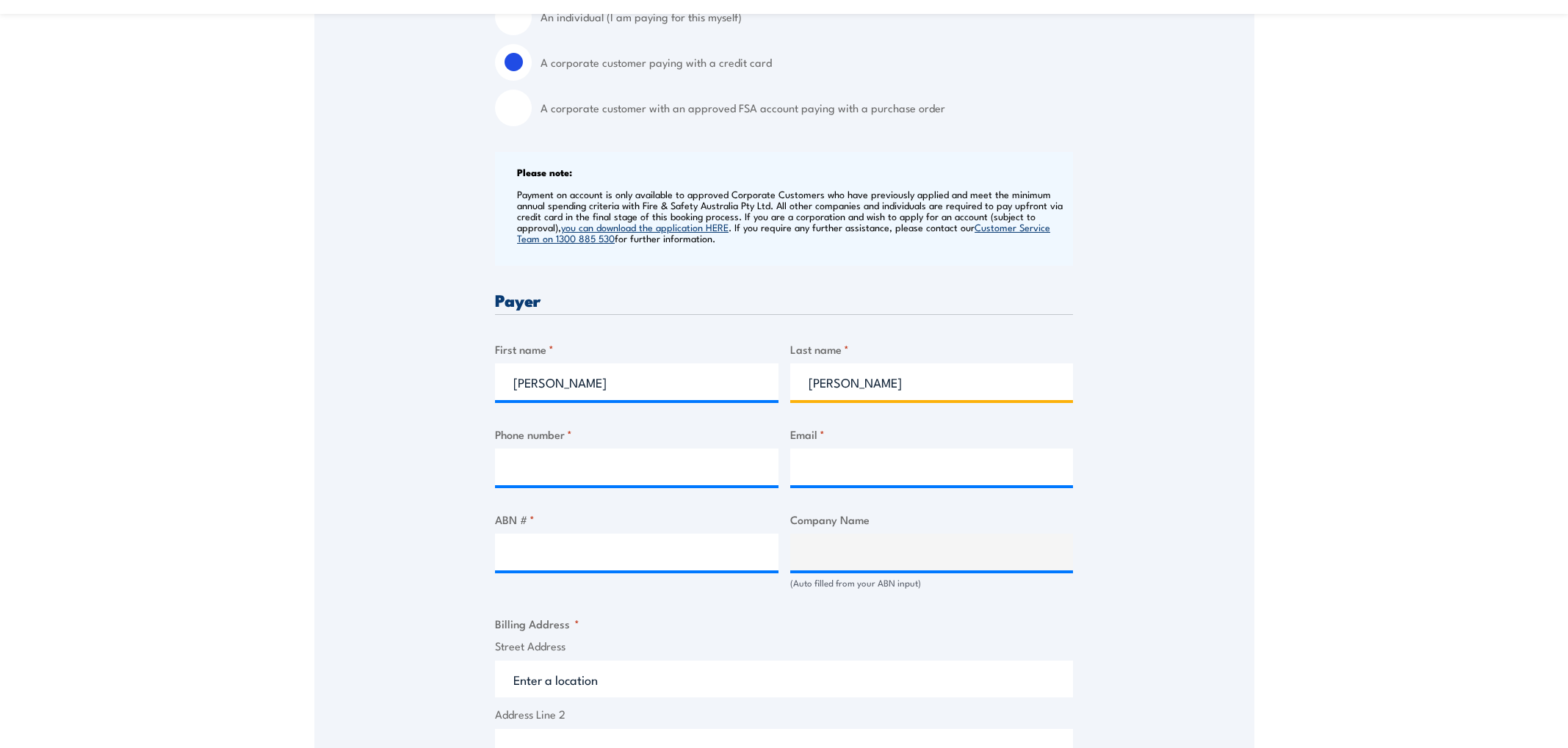
type input "[PERSON_NAME]"
type input "0499308789"
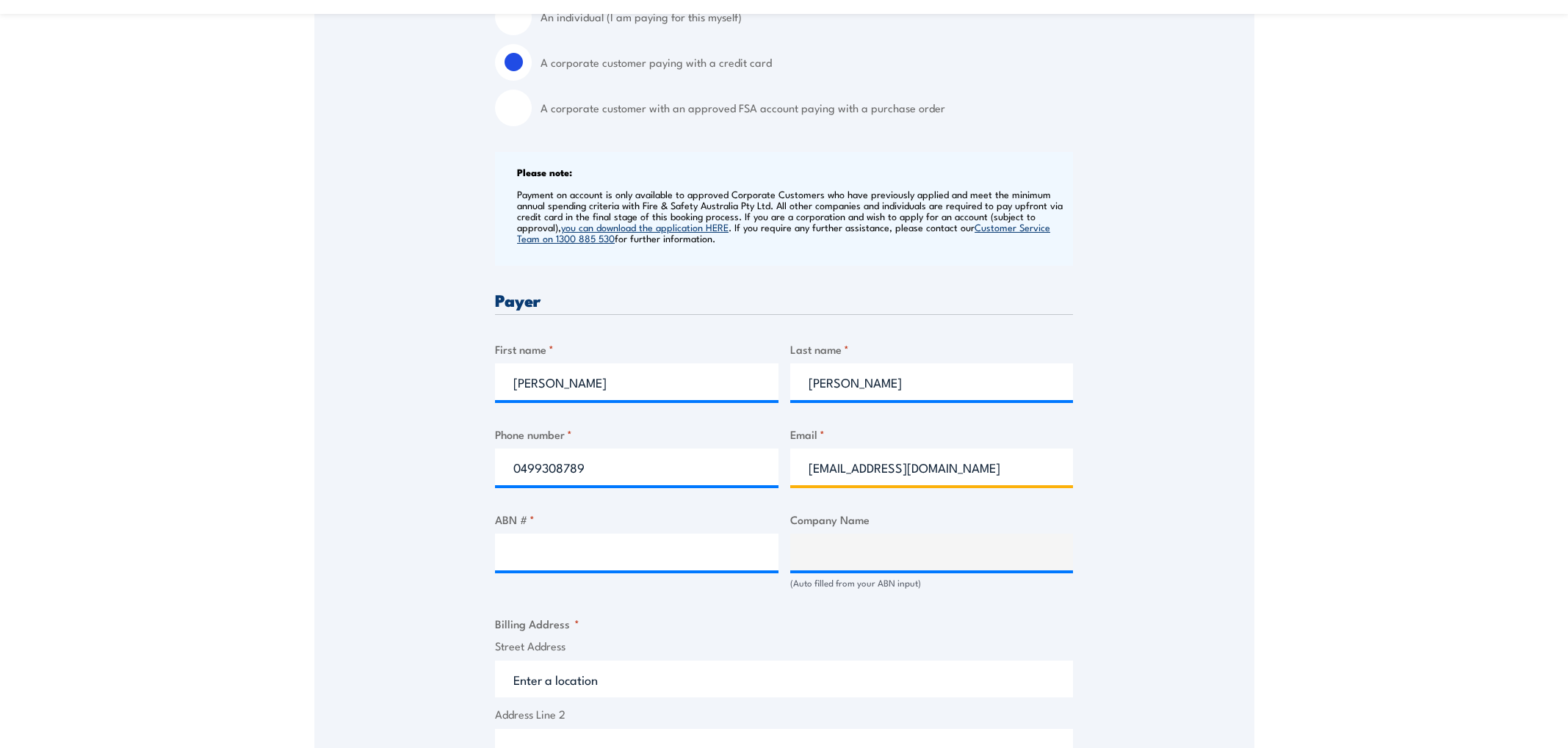
type input "[EMAIL_ADDRESS][DOMAIN_NAME]"
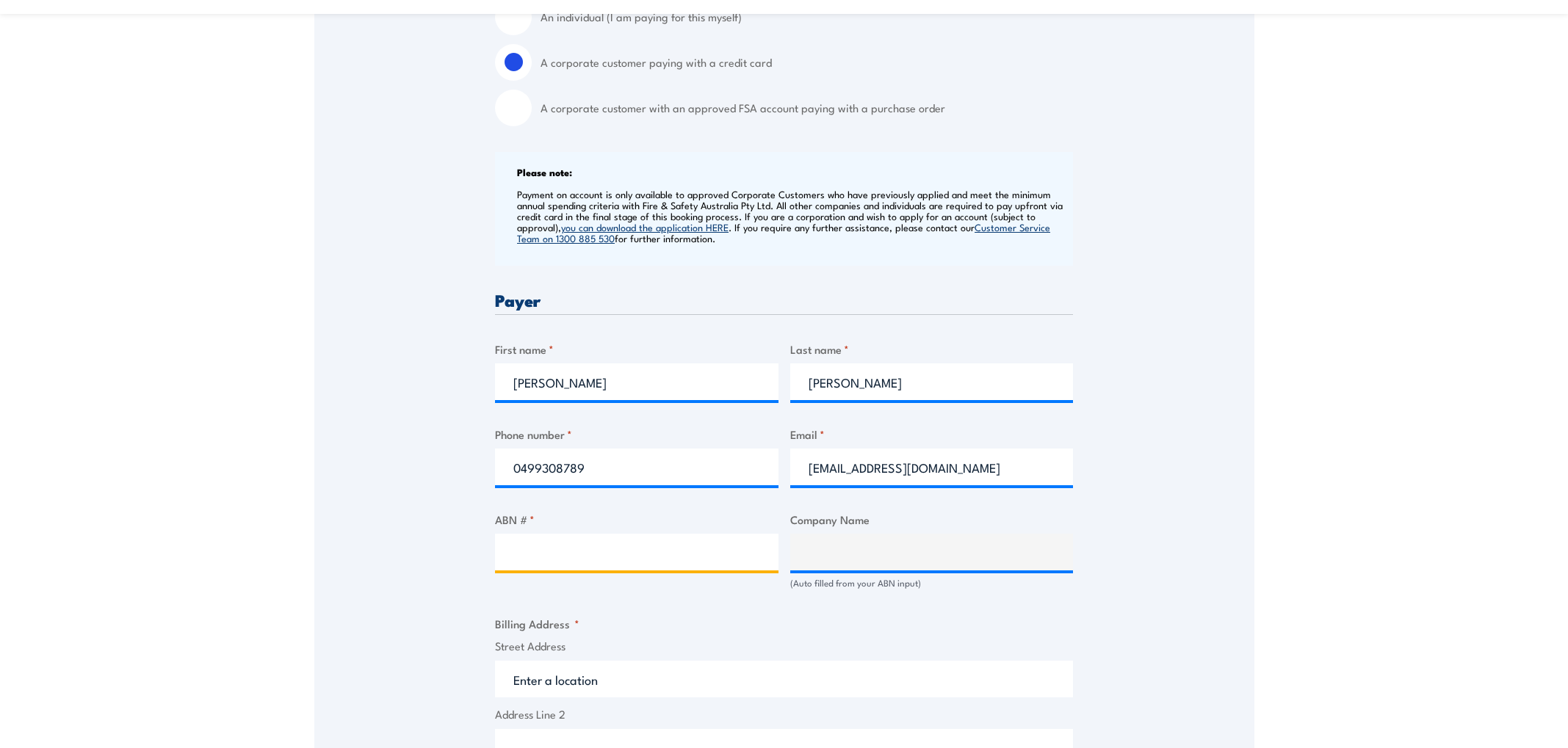
click at [527, 549] on input "ABN # *" at bounding box center [636, 553] width 284 height 37
type input "95635644021"
type input "[PERSON_NAME] AIR CONDITIONING SERVICES PTY LTD"
type input "95635644021"
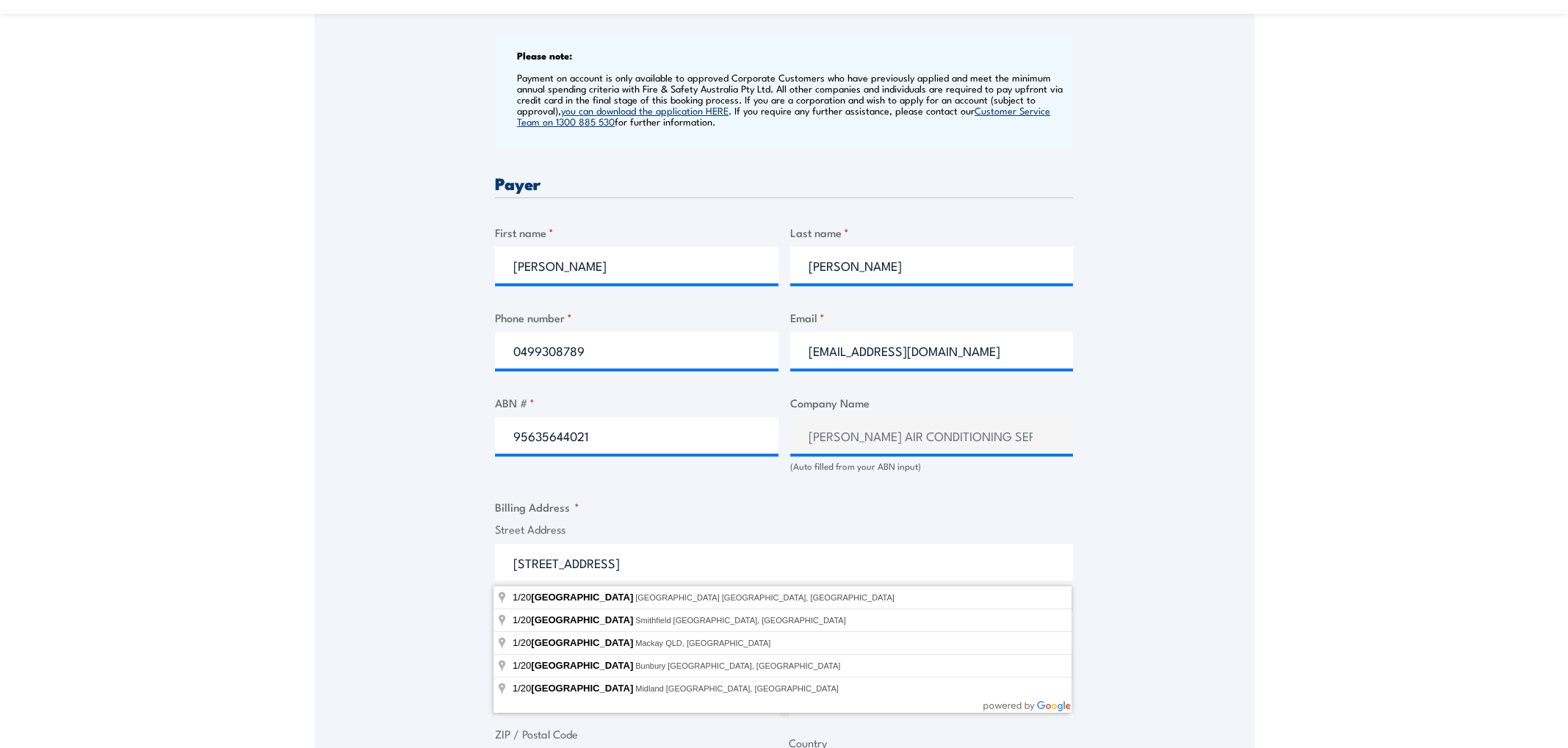
scroll to position [593, 0]
type input "1/20 Victoria Street, Mackay QLD, Australia"
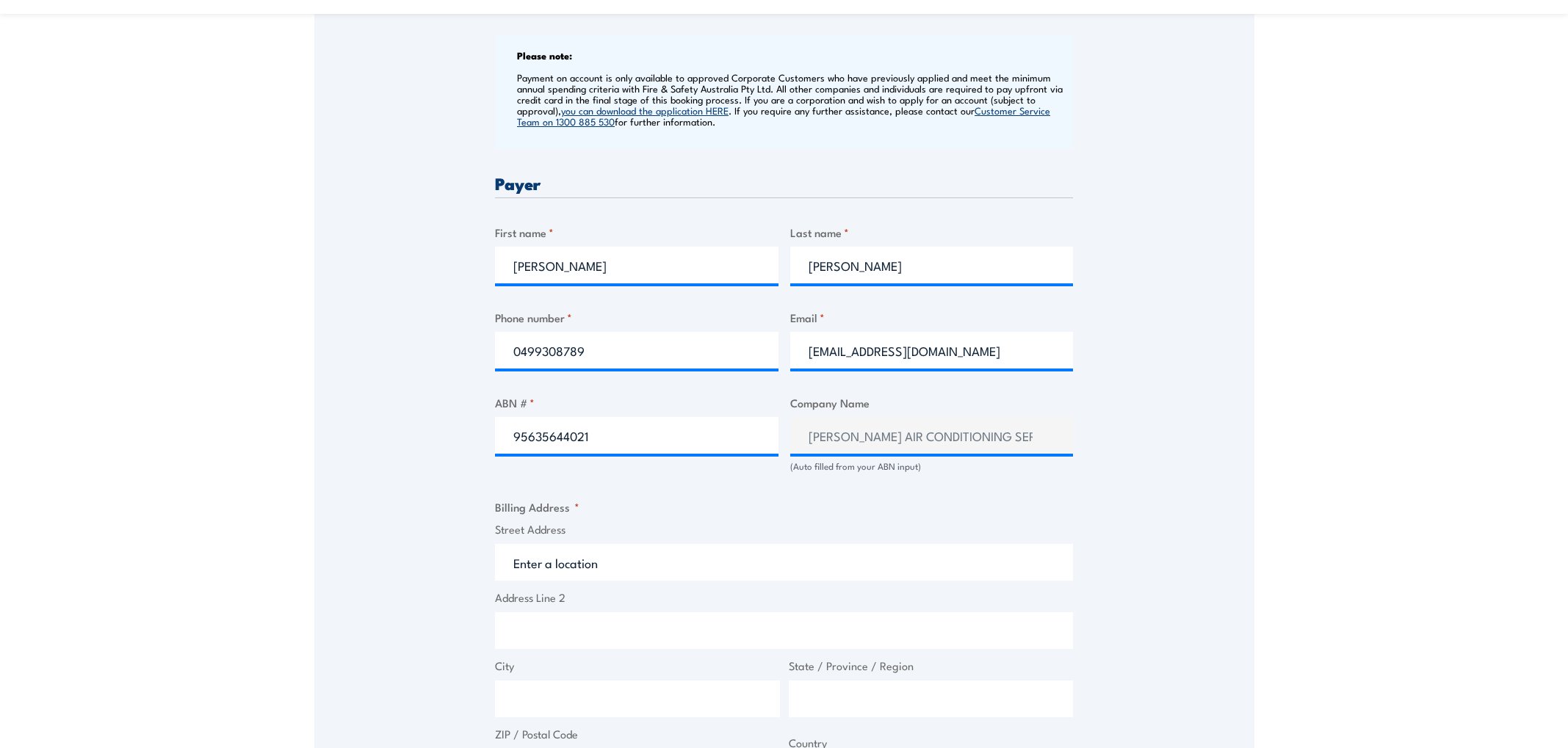
type input "20 Victoria St"
type input "Mackay"
type input "Queensland"
type input "4740"
select select "Australia"
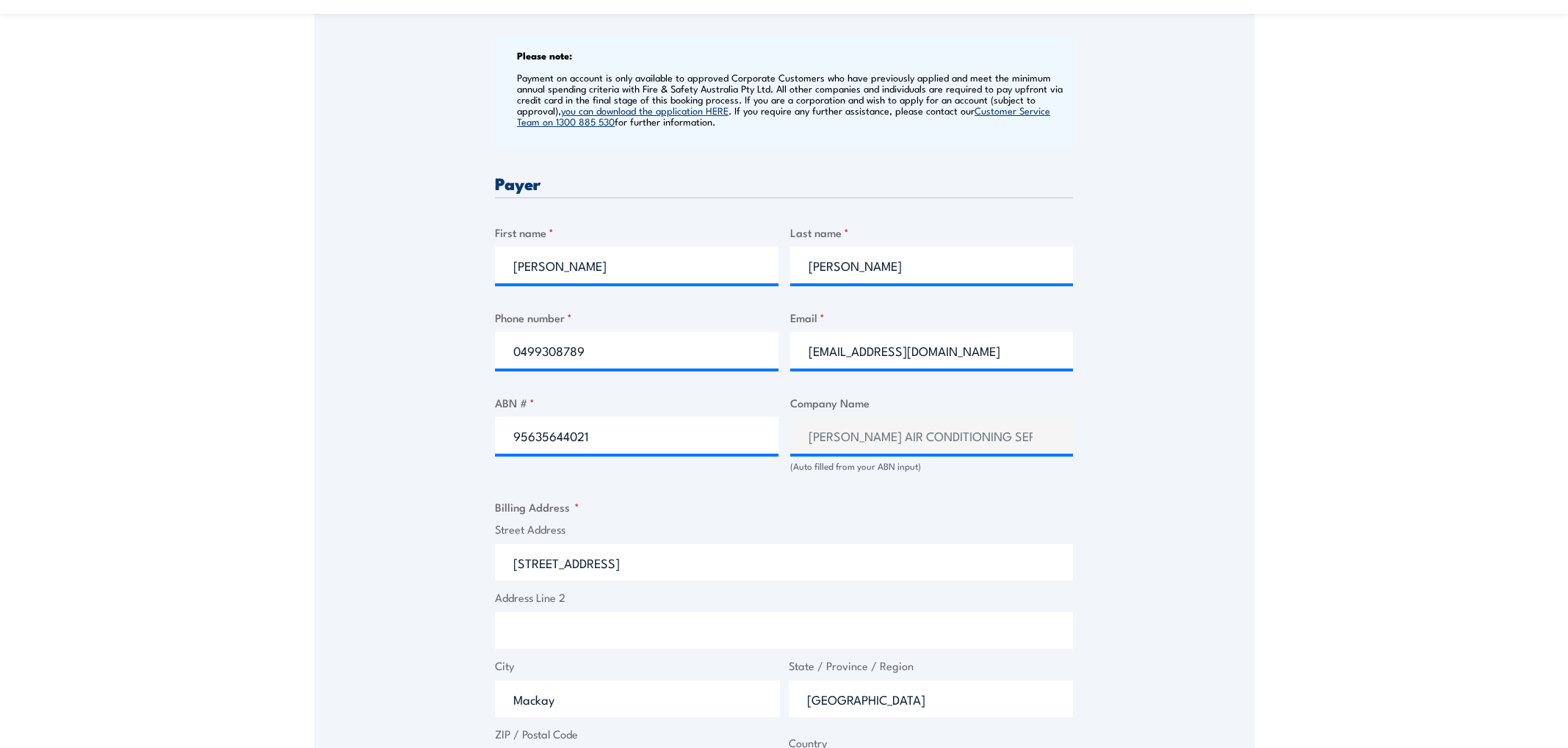
click at [1132, 647] on div "Speak to a specialist CALL 1300 885 530 CALL 1300 885 530 " * " indicates requi…" at bounding box center [784, 520] width 940 height 1735
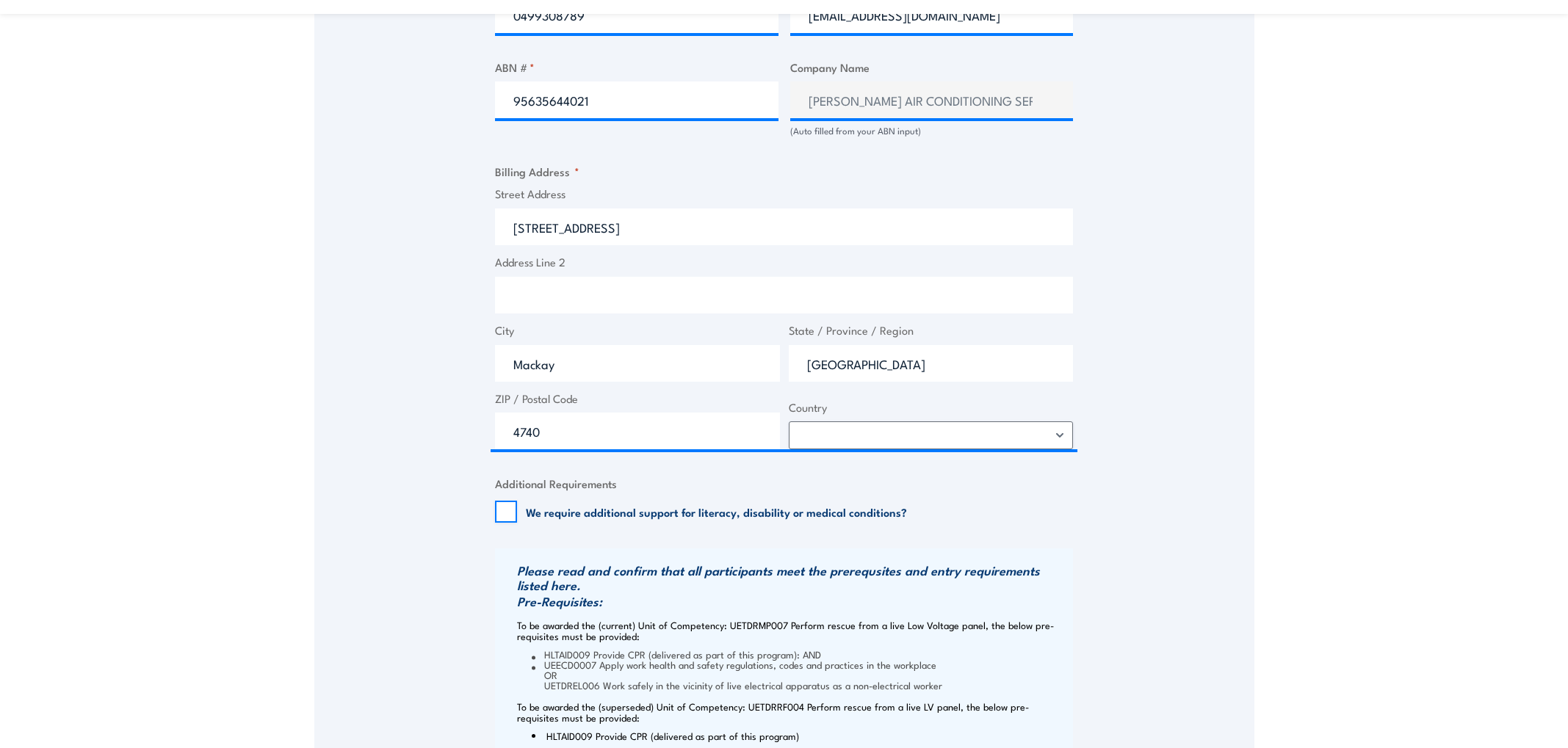
scroll to position [958, 0]
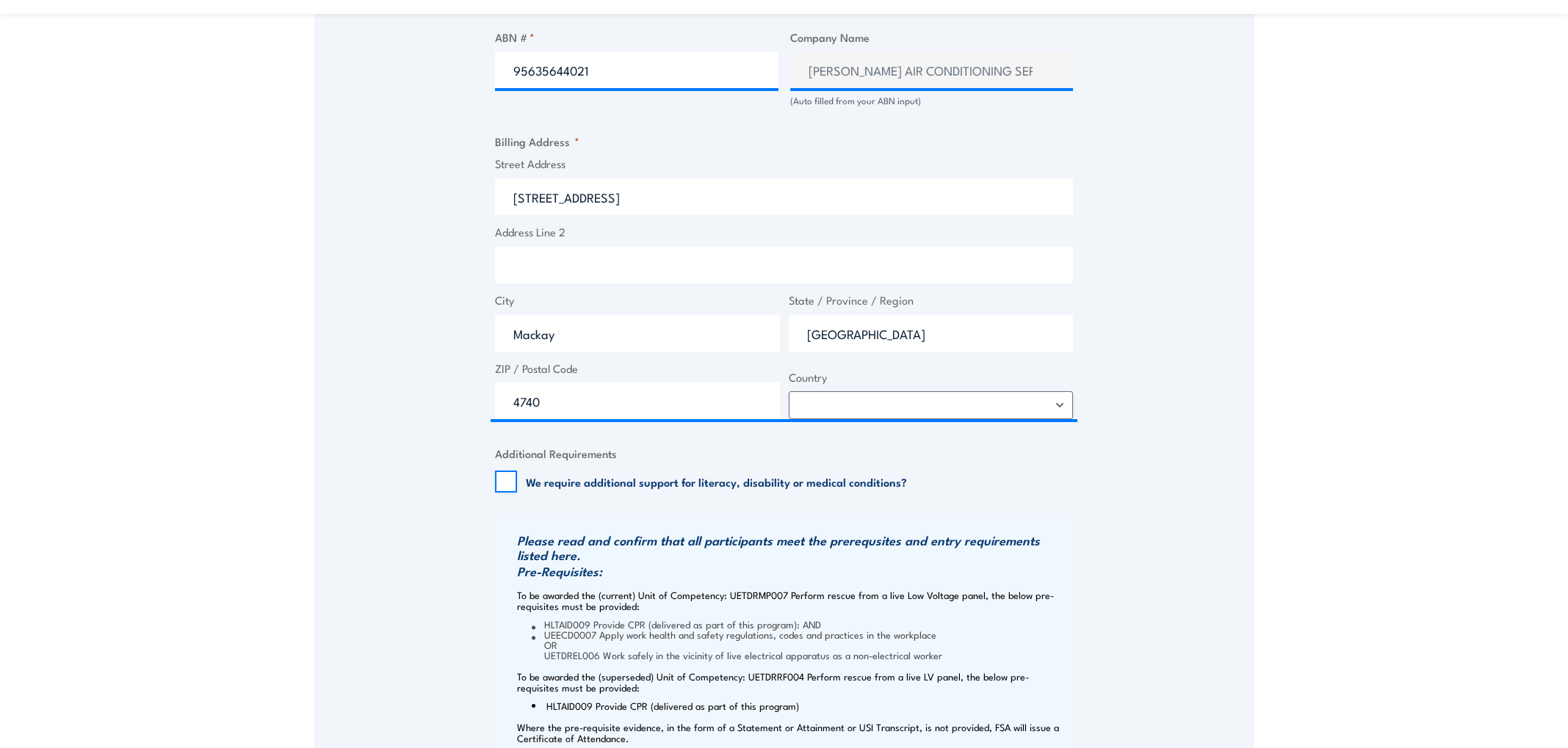
click at [511, 479] on input "We require additional support for literacy, disability or medical conditions?" at bounding box center [506, 482] width 22 height 22
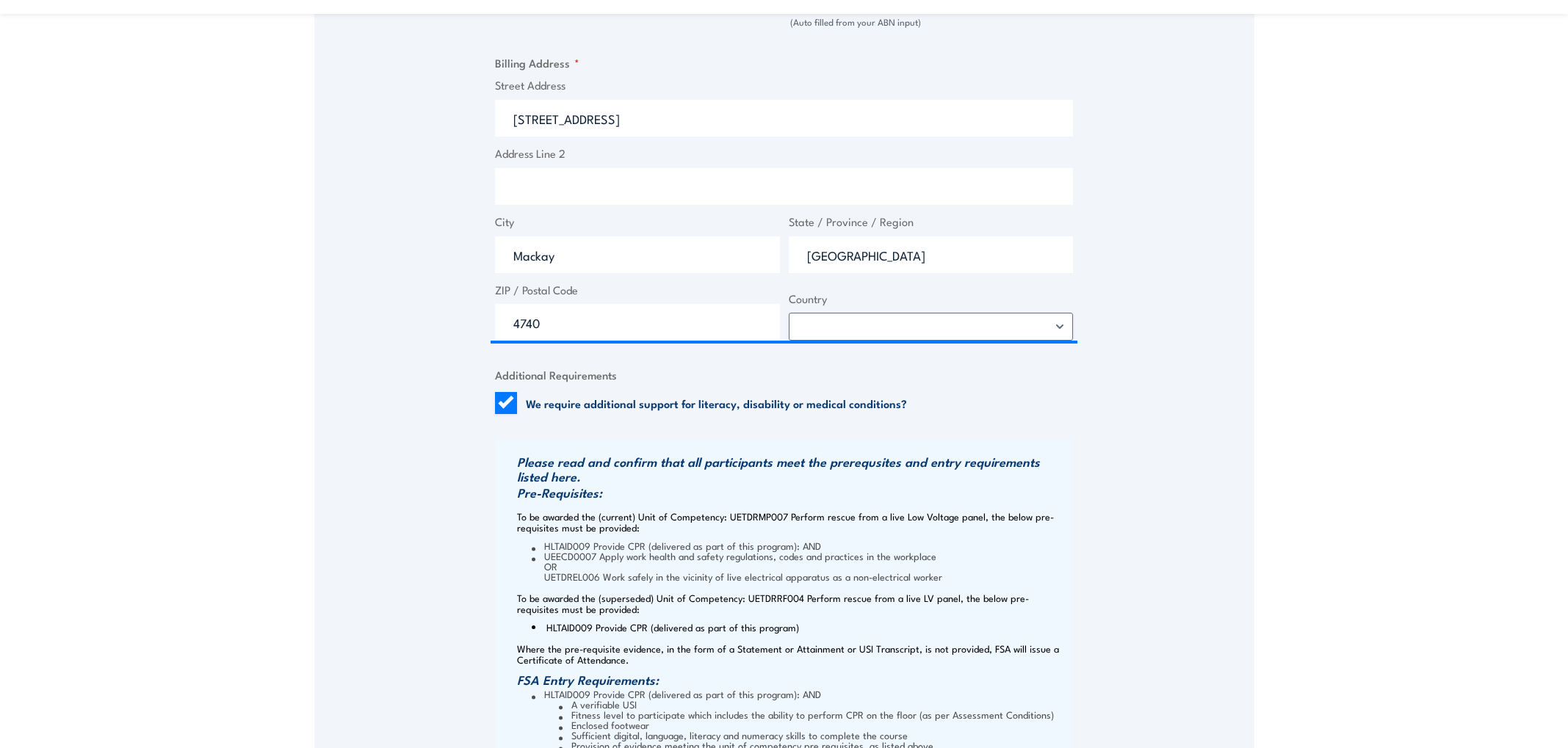
scroll to position [1044, 0]
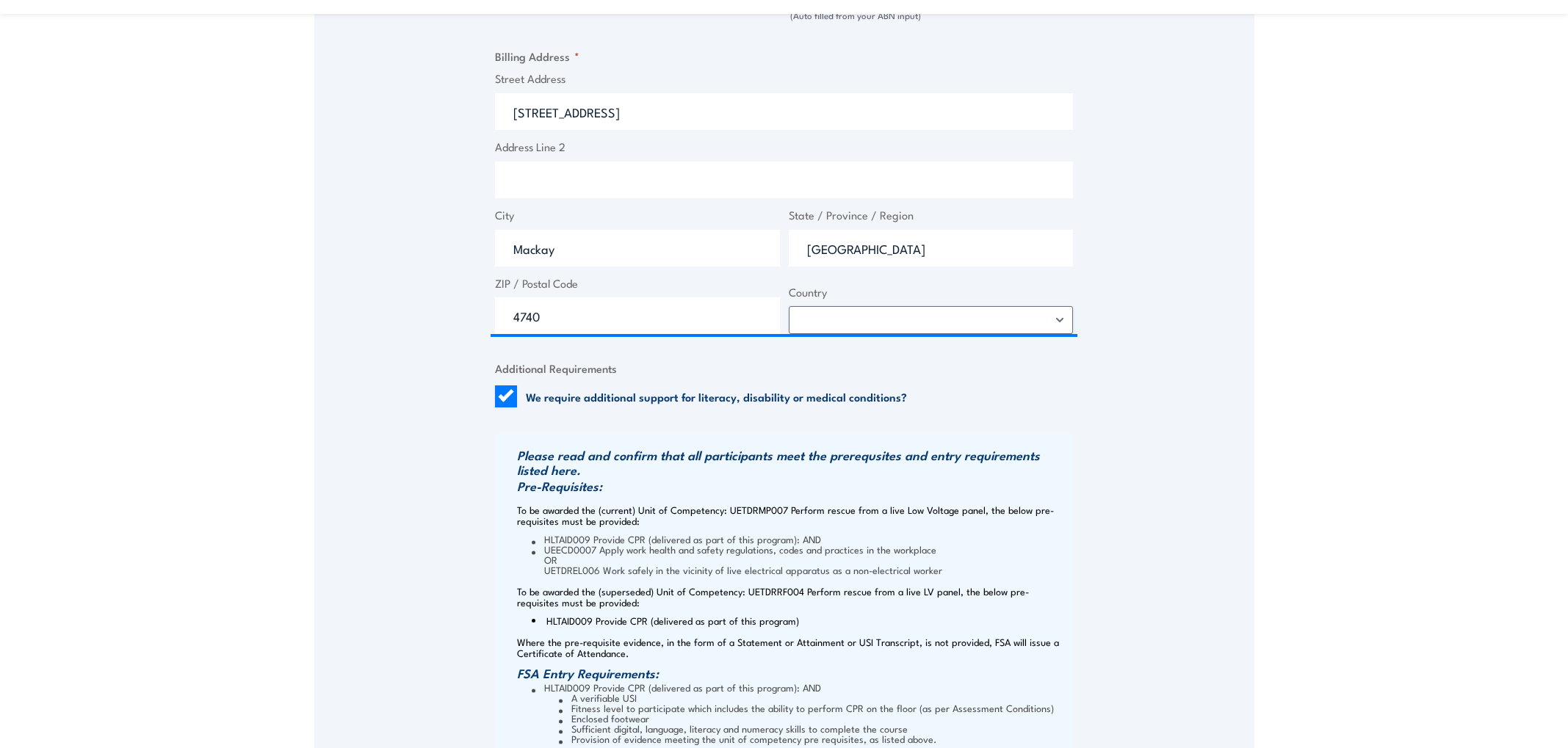
click at [508, 399] on input "We require additional support for literacy, disability or medical conditions?" at bounding box center [506, 396] width 22 height 22
checkbox input "false"
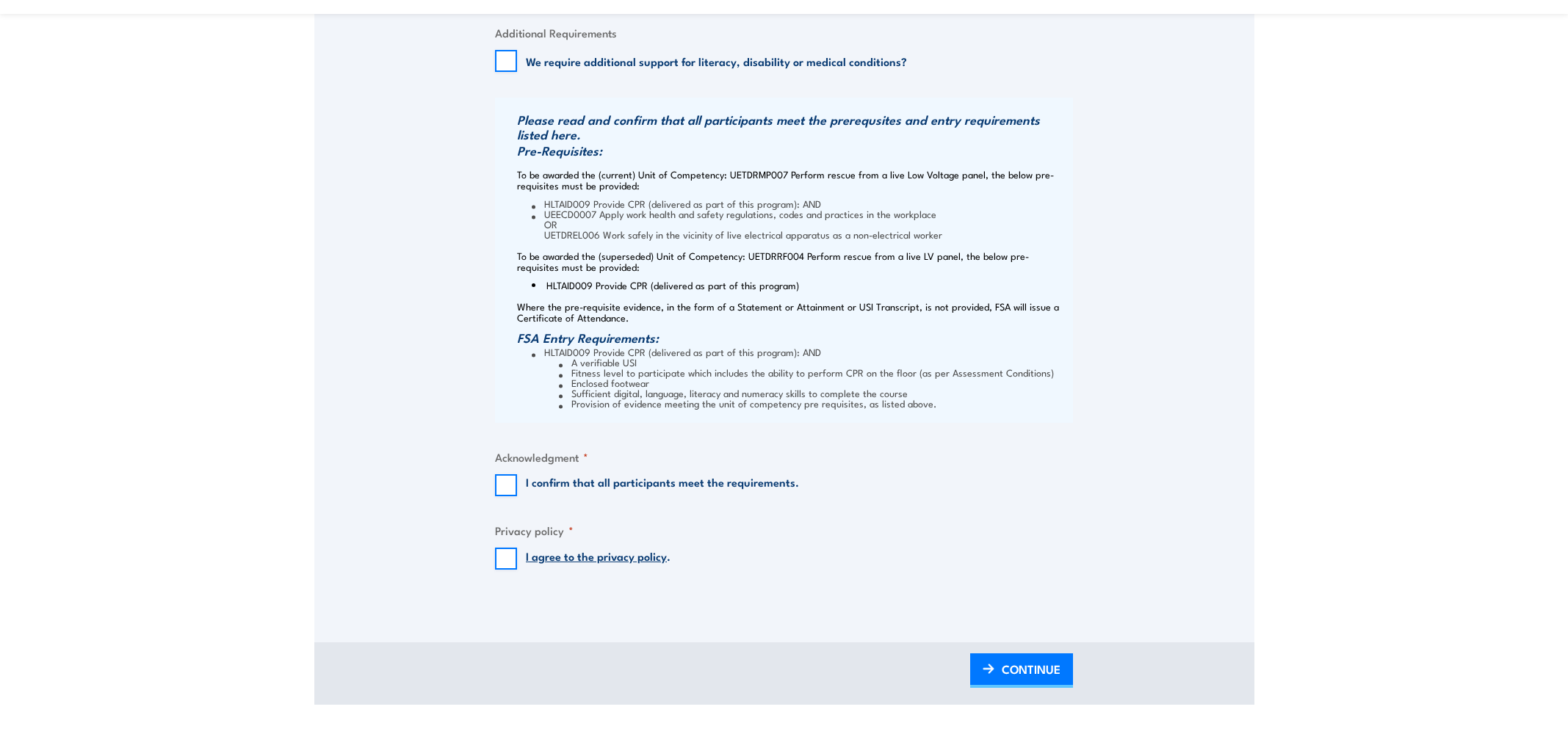
scroll to position [1381, 0]
click at [505, 489] on input "I confirm that all participants meet the requirements." at bounding box center [506, 483] width 22 height 22
checkbox input "true"
click at [505, 559] on input "I agree to the privacy policy ." at bounding box center [506, 556] width 22 height 22
checkbox input "true"
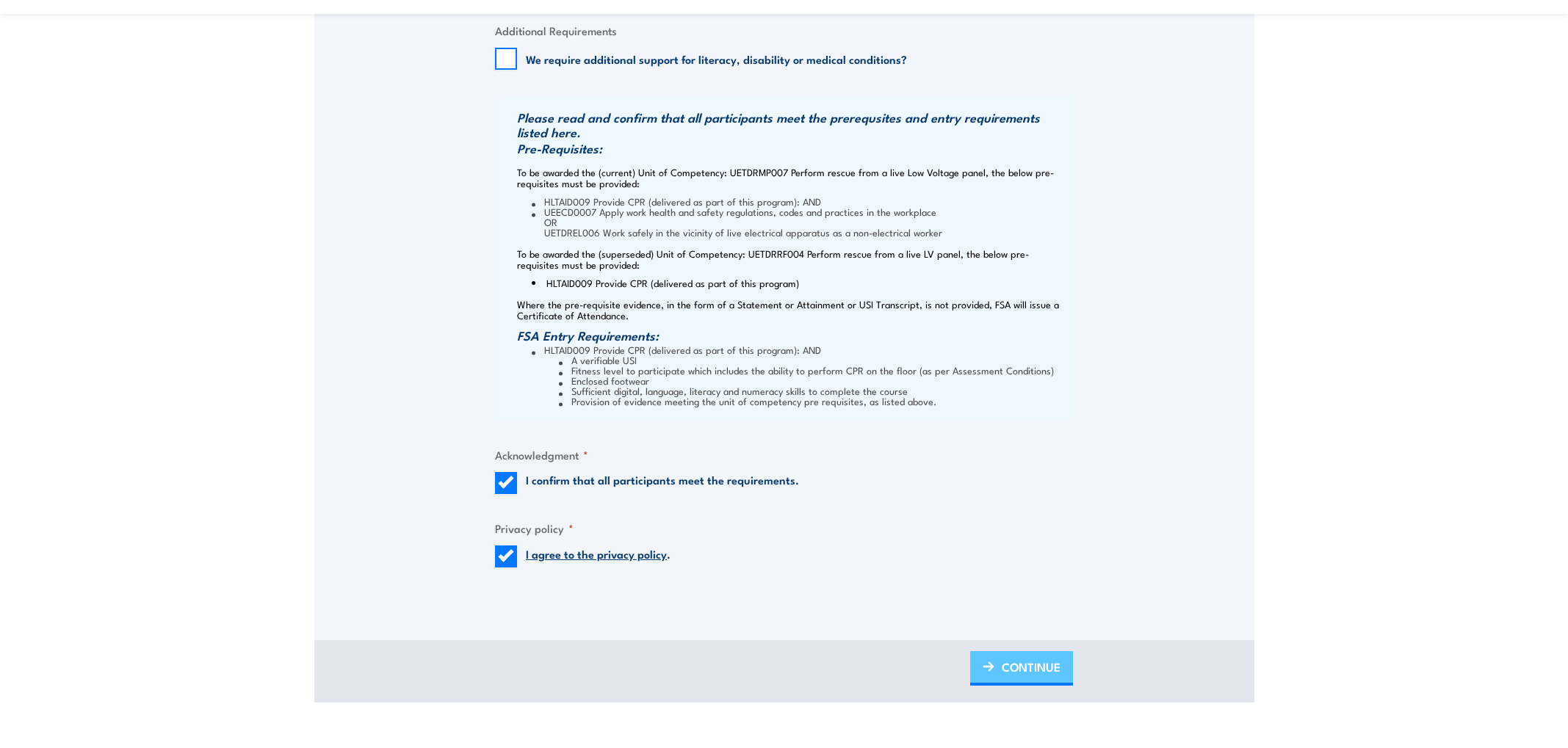
click at [990, 672] on img at bounding box center [989, 666] width 12 height 10
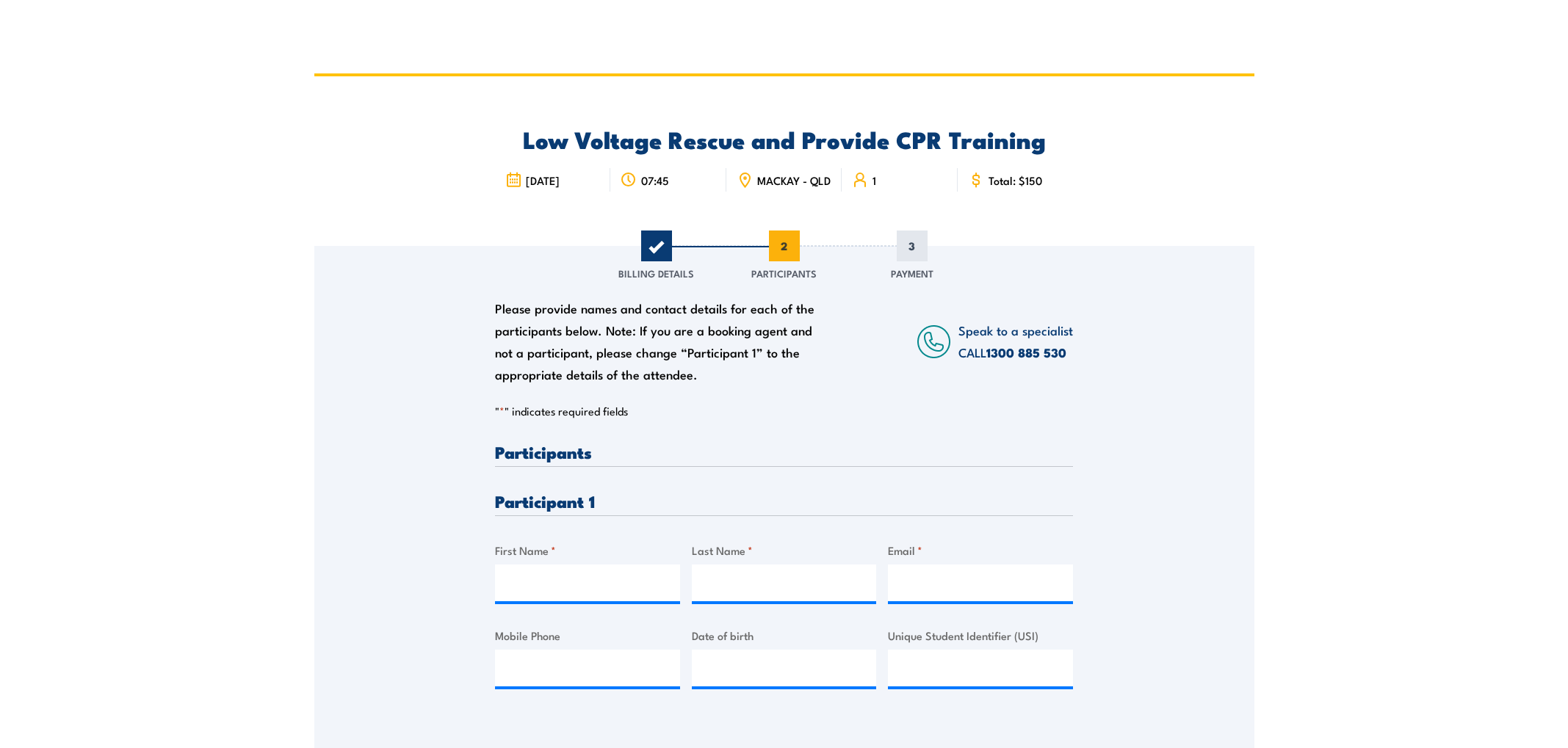
scroll to position [13, 0]
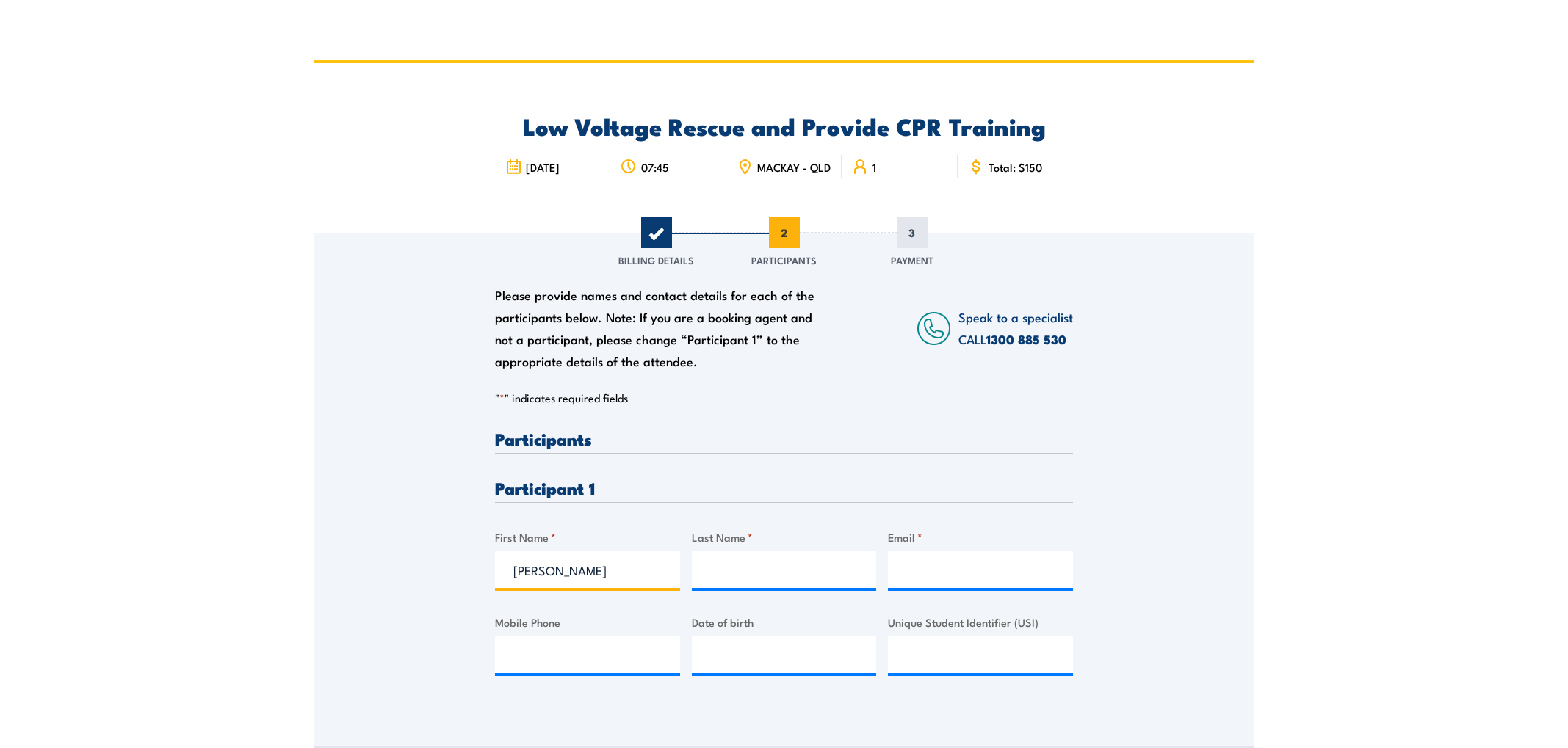
type input "Travis"
type input "Curran"
paste input "traviscurran0603@gmail.com"
type input "traviscurran0603@gmail.com"
click at [1179, 530] on div "Please provide names and contact details for each of the participants below. No…" at bounding box center [784, 469] width 940 height 472
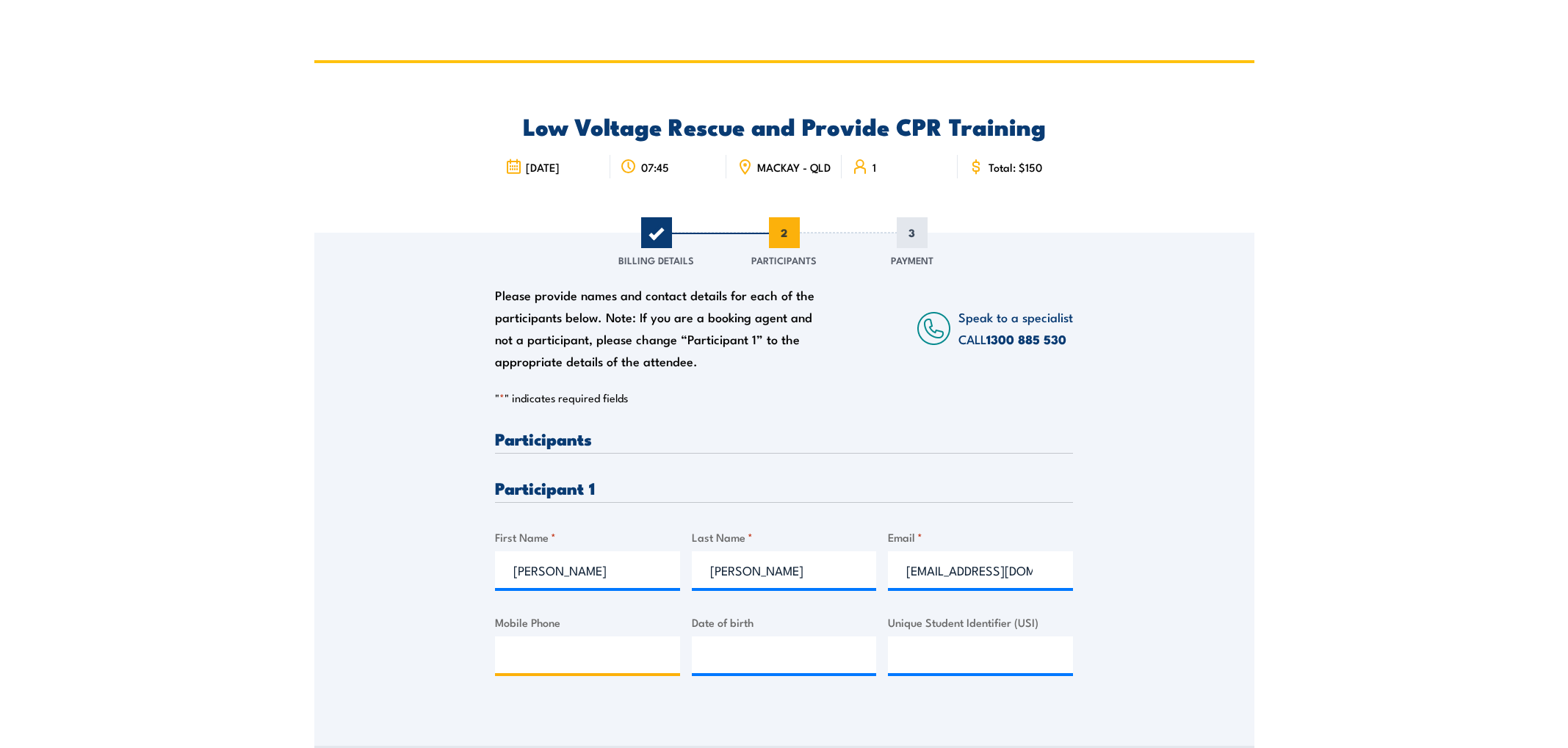
paste input "0474418753"
type input "0474418753"
type input "20/06/2003"
click at [1133, 582] on div "Please provide names and contact details for each of the participants below. No…" at bounding box center [784, 469] width 940 height 472
click at [978, 663] on input "Unique Student Identifier (USI)" at bounding box center [980, 655] width 185 height 37
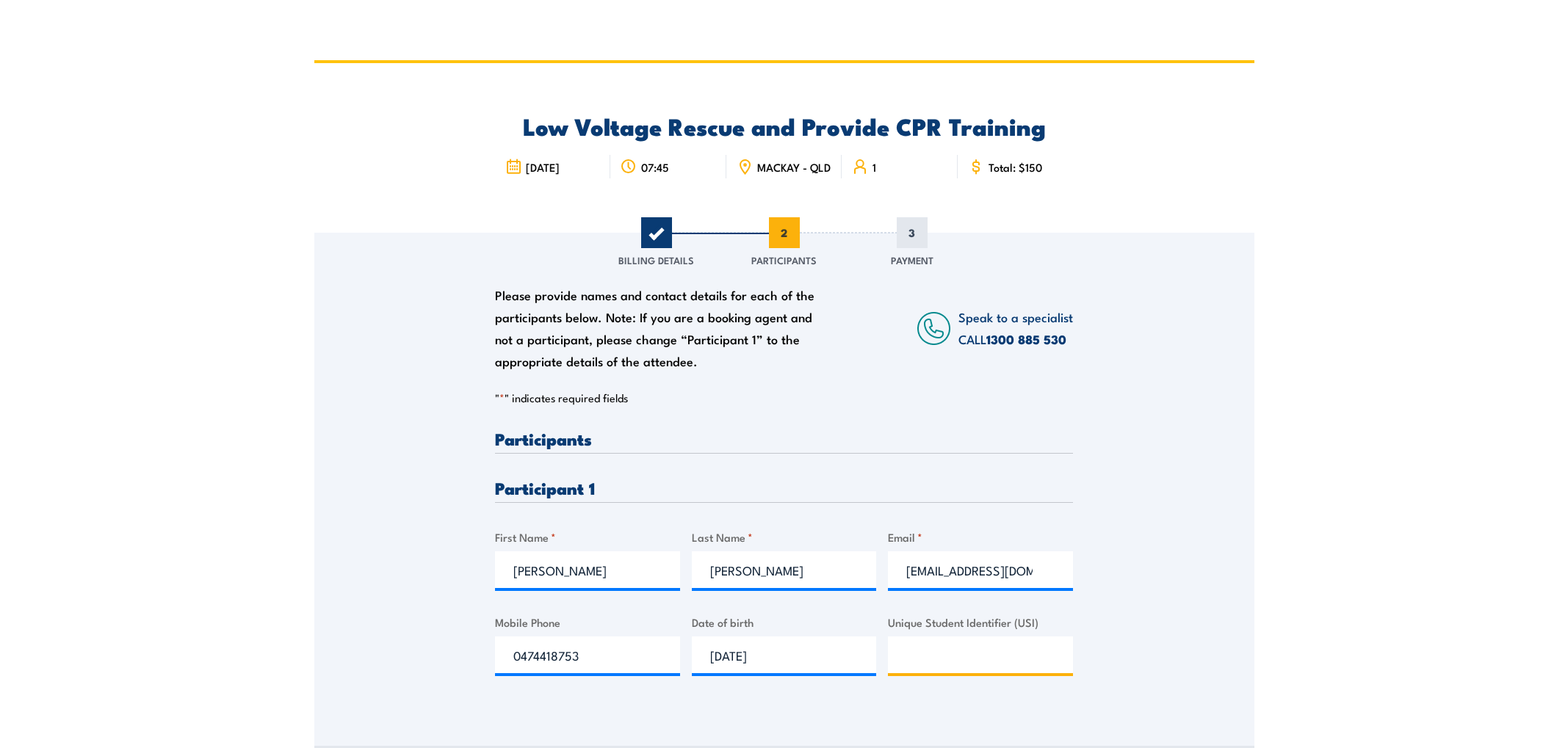
paste input "476292192"
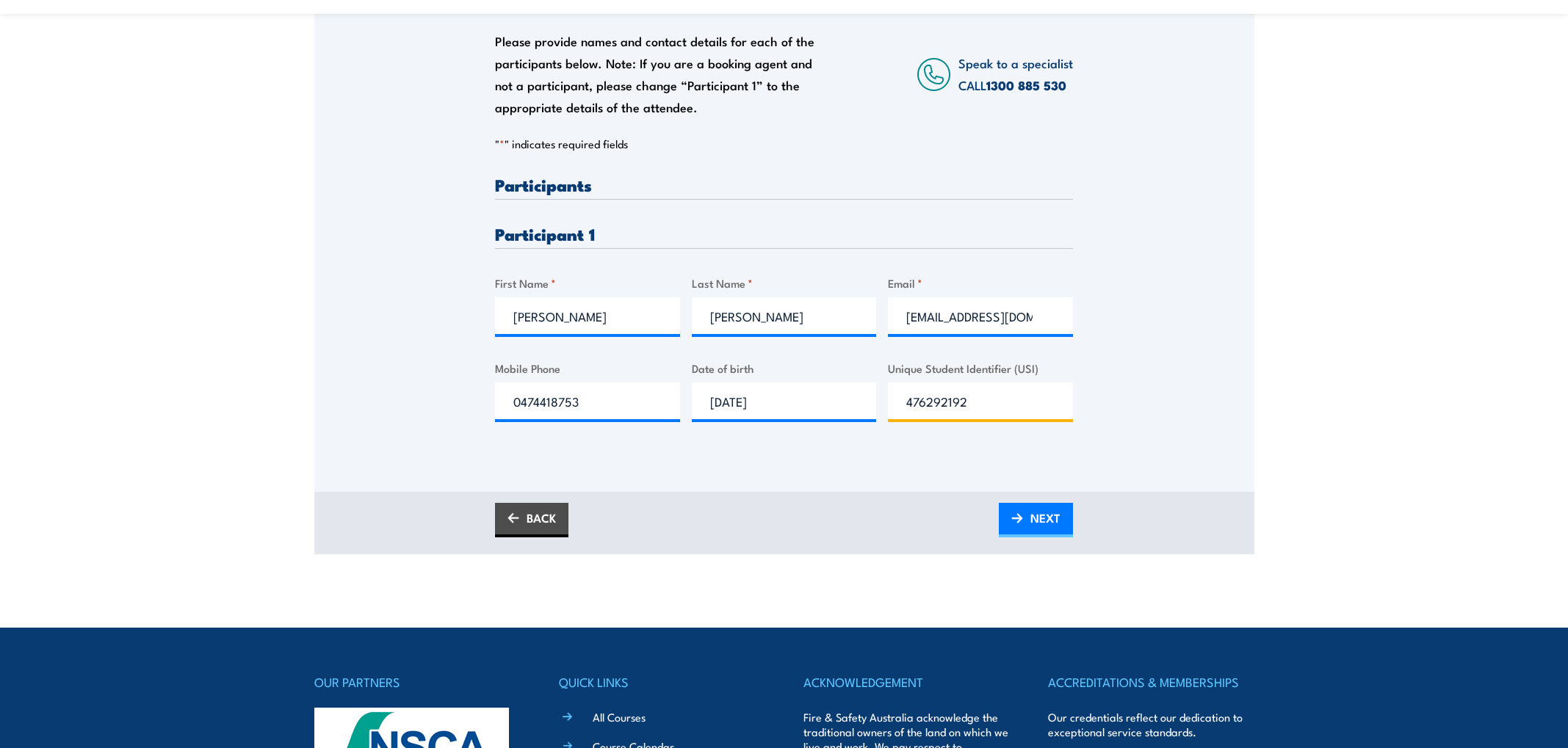
scroll to position [270, 0]
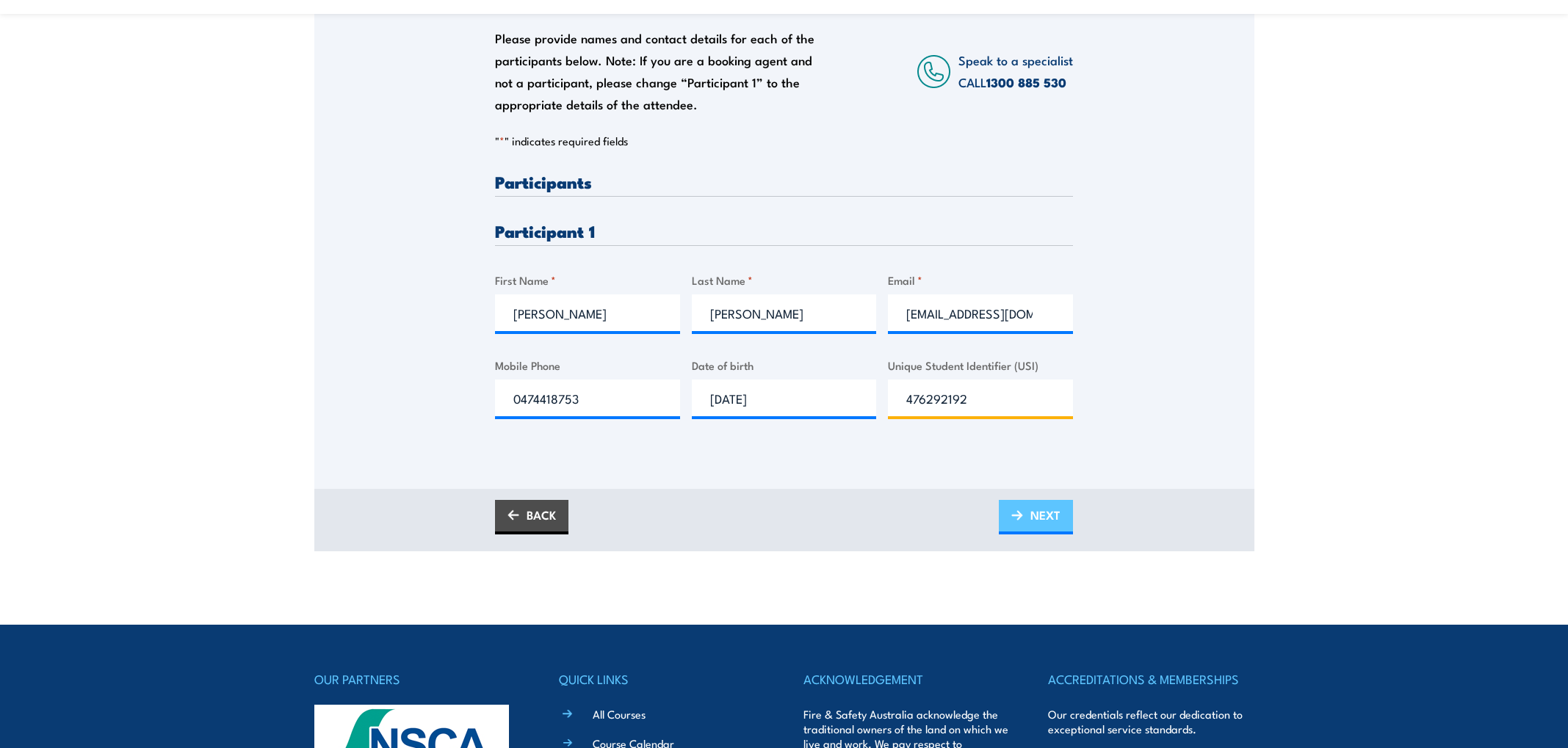
type input "476292192"
click at [1053, 512] on span "NEXT" at bounding box center [1046, 515] width 30 height 39
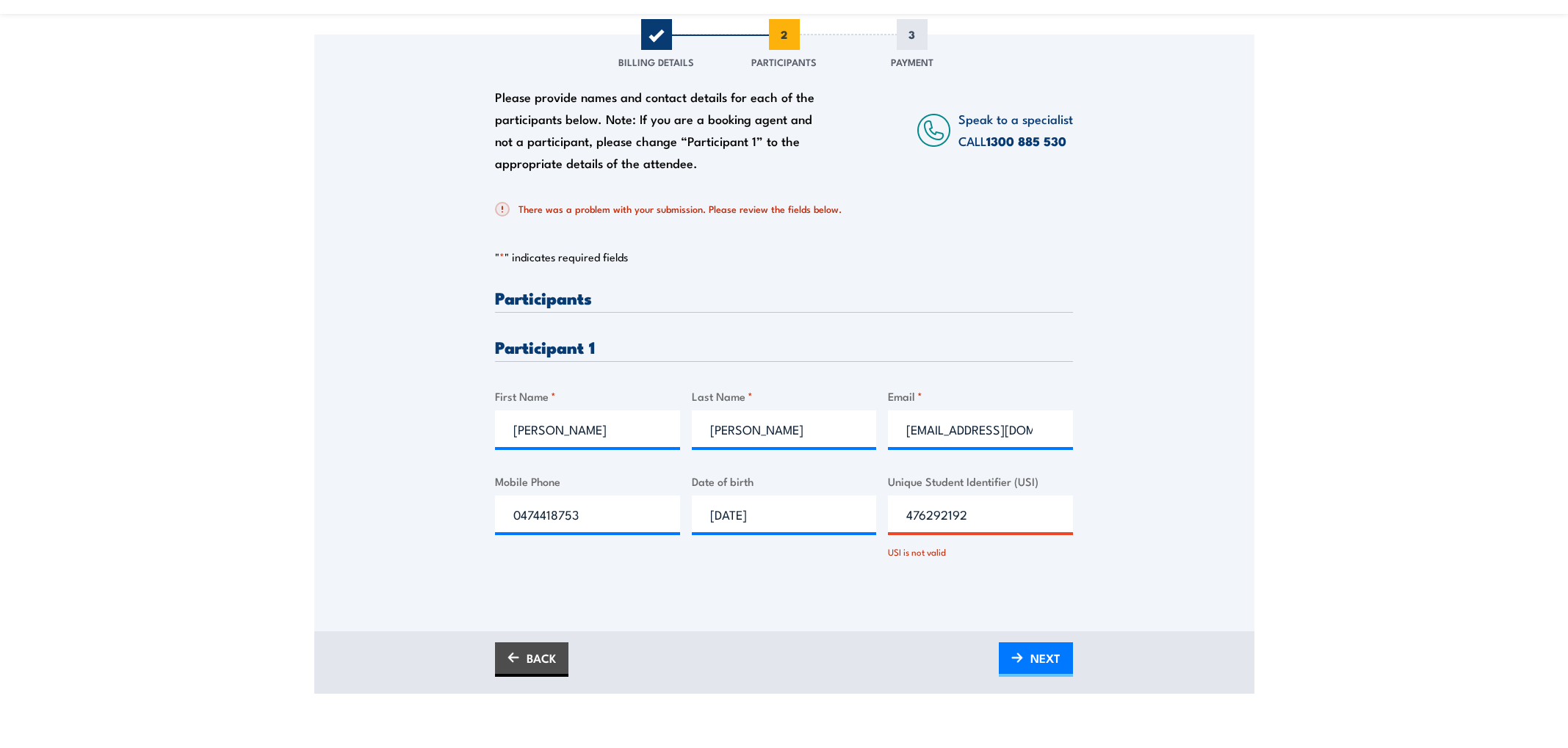
scroll to position [219, 0]
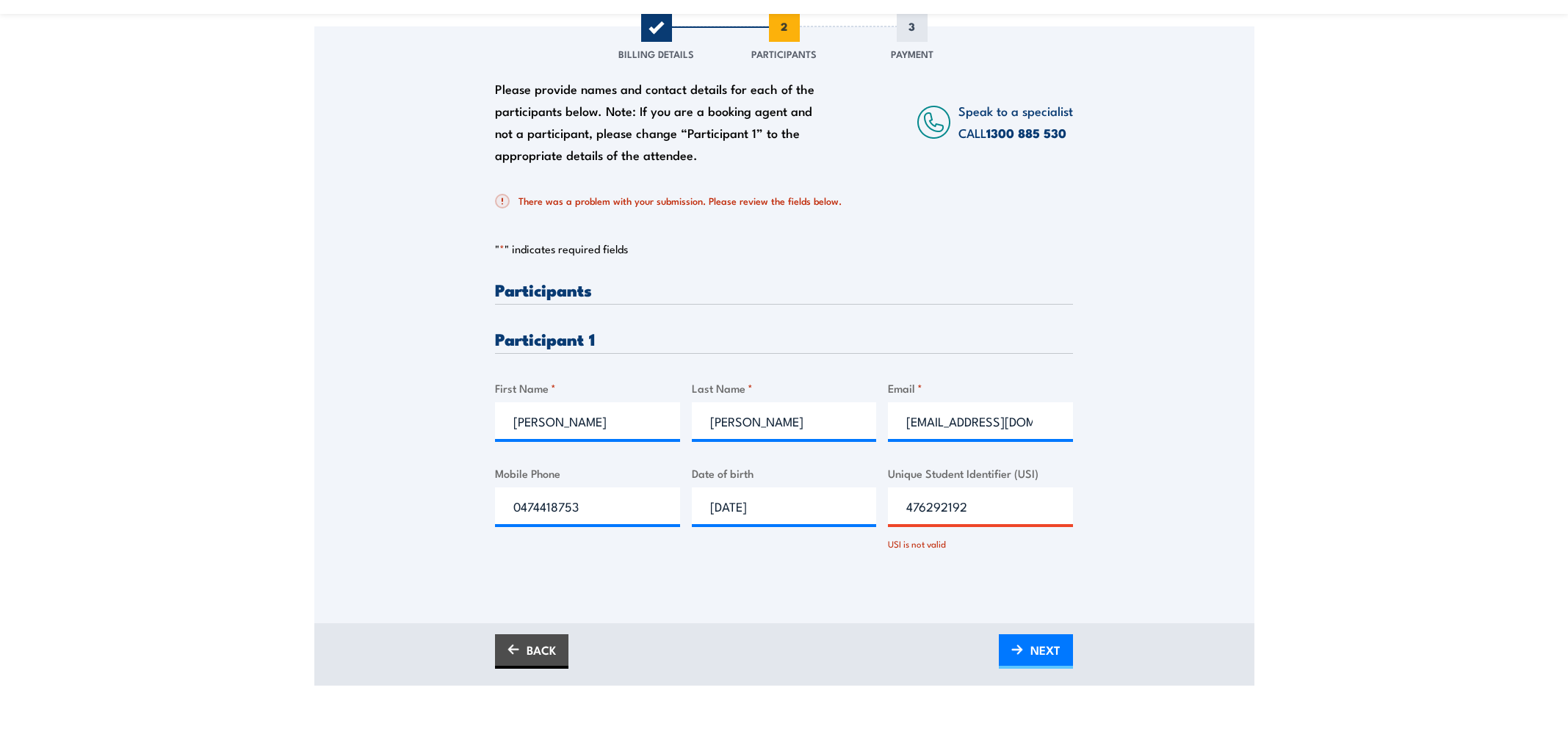
drag, startPoint x: 929, startPoint y: 511, endPoint x: 895, endPoint y: 506, distance: 34.4
click at [895, 506] on input "476292192" at bounding box center [980, 506] width 185 height 37
paste input "HE9U3ZXK4X"
type input "HE9U3ZXK4X"
click at [1050, 659] on span "NEXT" at bounding box center [1046, 650] width 30 height 39
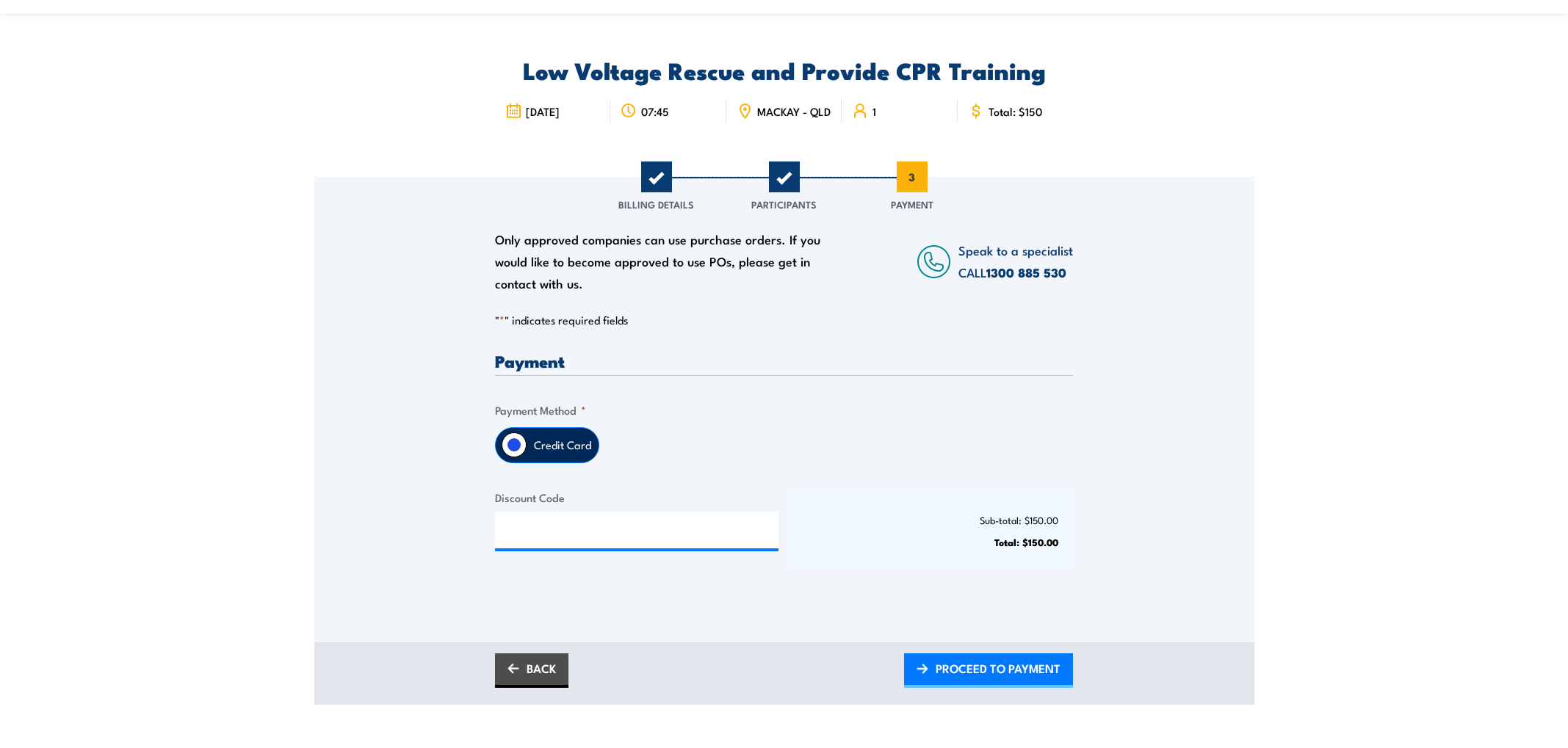
scroll to position [83, 0]
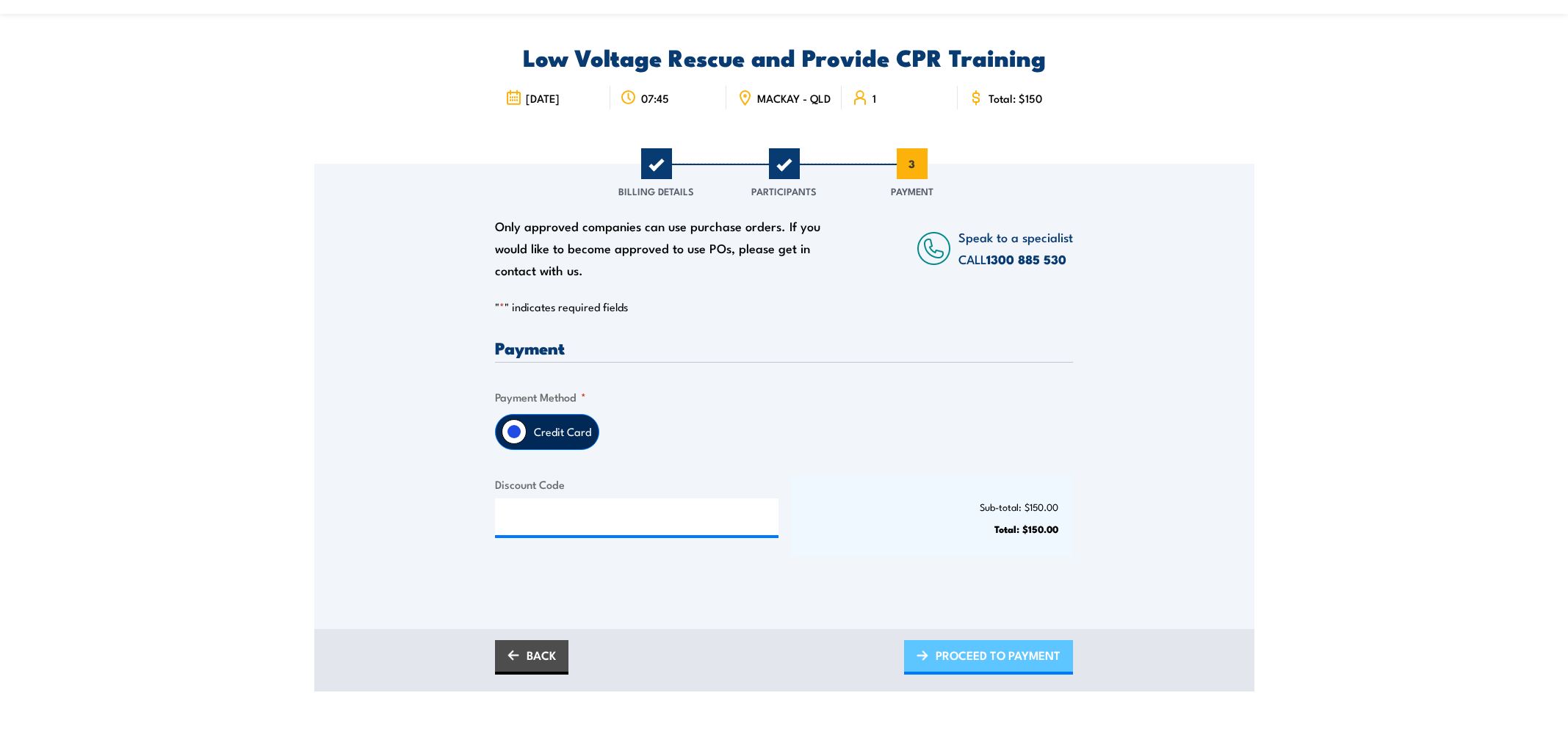
click at [1000, 675] on span "PROCEED TO PAYMENT" at bounding box center [998, 655] width 125 height 39
